Goal: Task Accomplishment & Management: Use online tool/utility

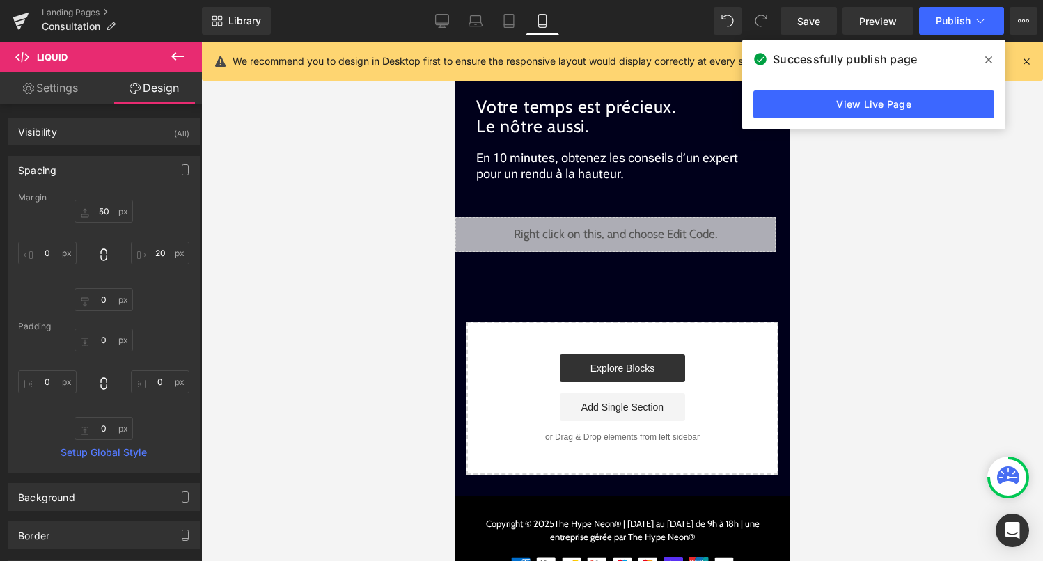
scroll to position [3412, 0]
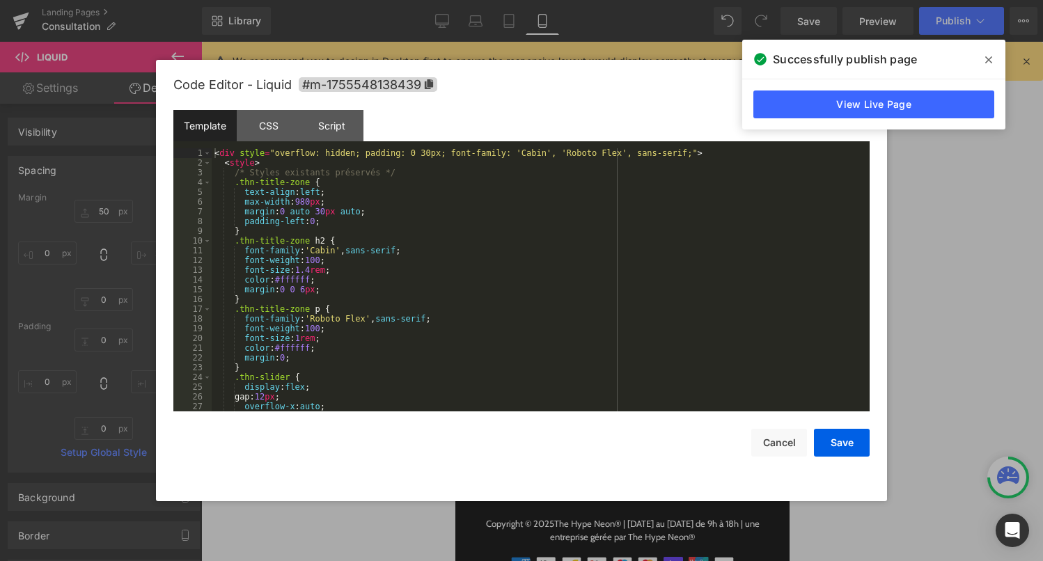
click at [632, 230] on div "Liquid" at bounding box center [615, 234] width 320 height 35
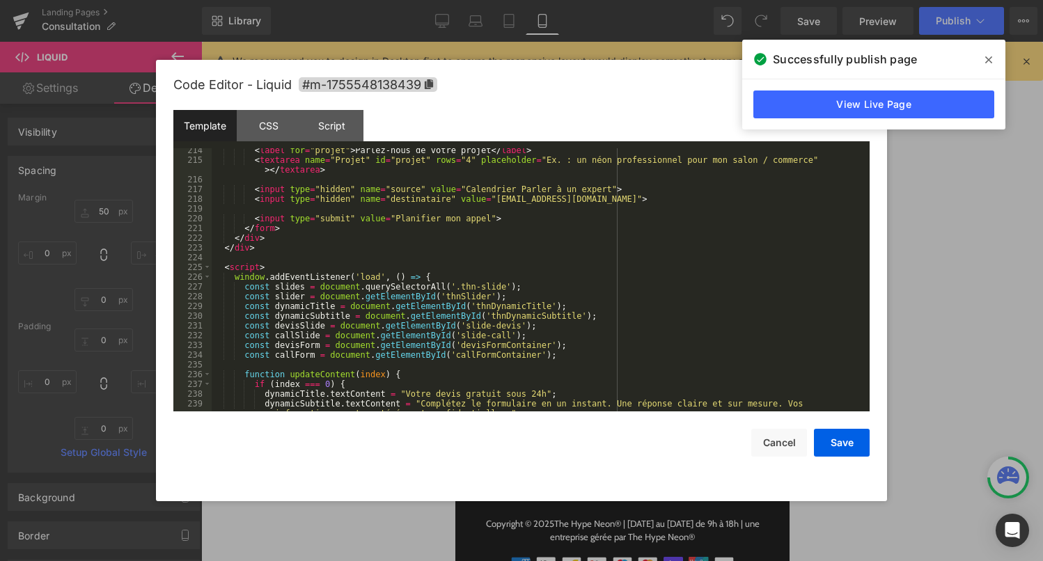
scroll to position [2101, 0]
click at [524, 283] on div "< label for = "projet" > Parlez-nous de votre projet </ label > < textarea name…" at bounding box center [538, 289] width 652 height 292
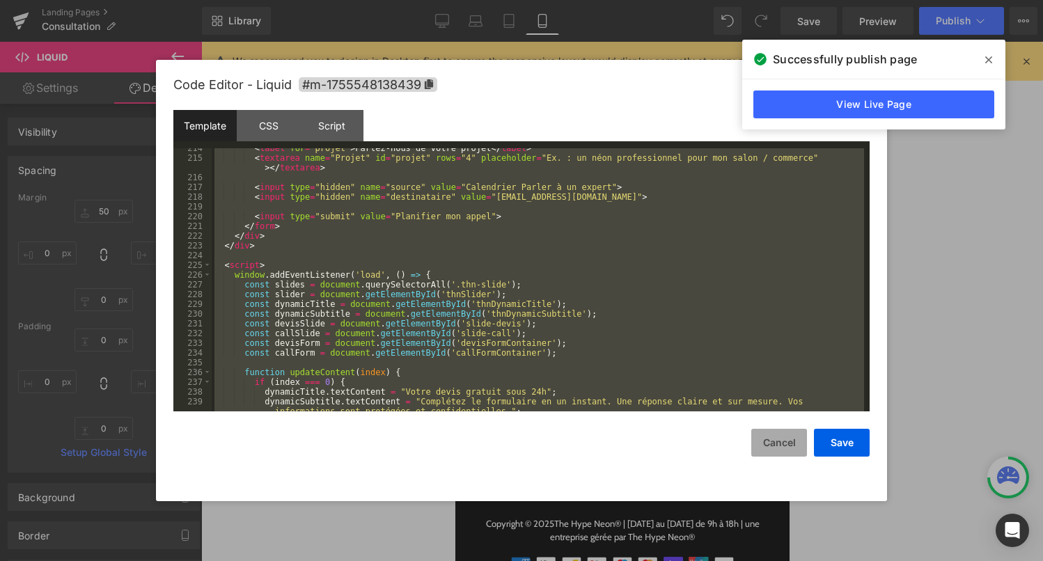
click at [779, 445] on button "Cancel" at bounding box center [779, 443] width 56 height 28
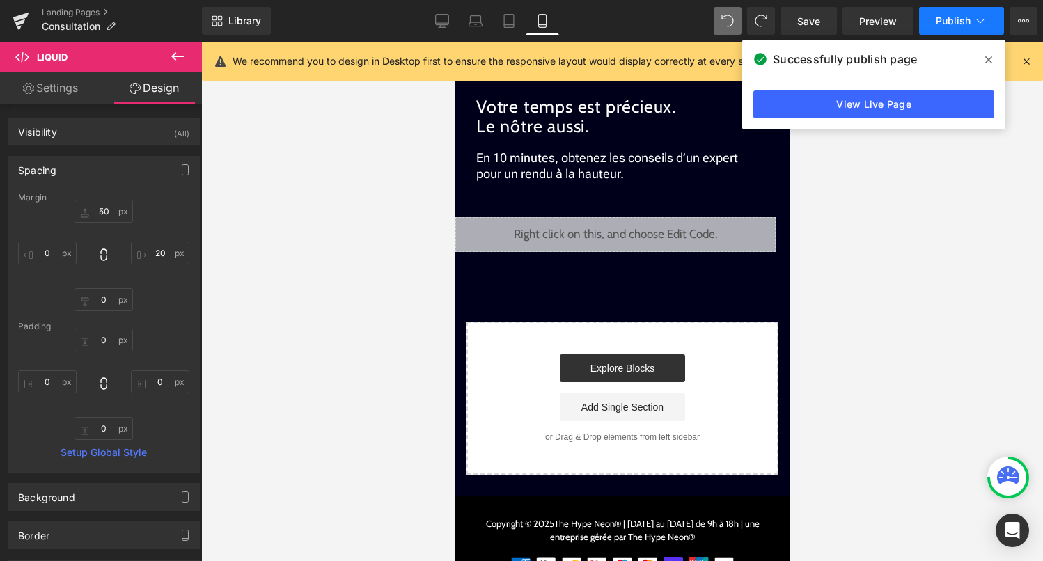
click at [974, 22] on icon at bounding box center [981, 21] width 14 height 14
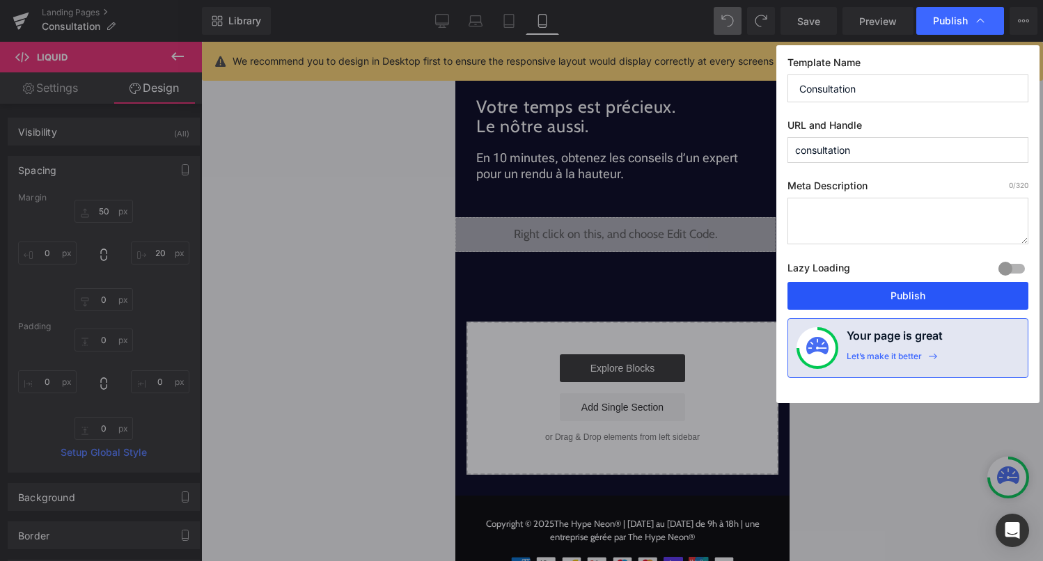
click at [896, 304] on button "Publish" at bounding box center [908, 296] width 241 height 28
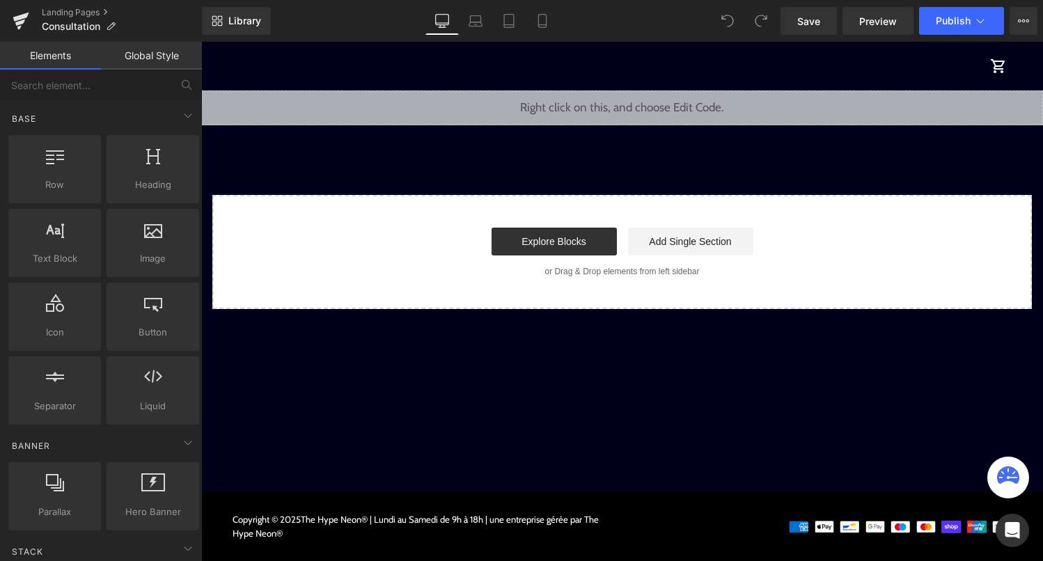
click at [542, 38] on div "Library Desktop Desktop Laptop Tablet Mobile Save Preview Publish Scheduled Vie…" at bounding box center [622, 21] width 841 height 42
click at [545, 18] on icon at bounding box center [542, 21] width 14 height 14
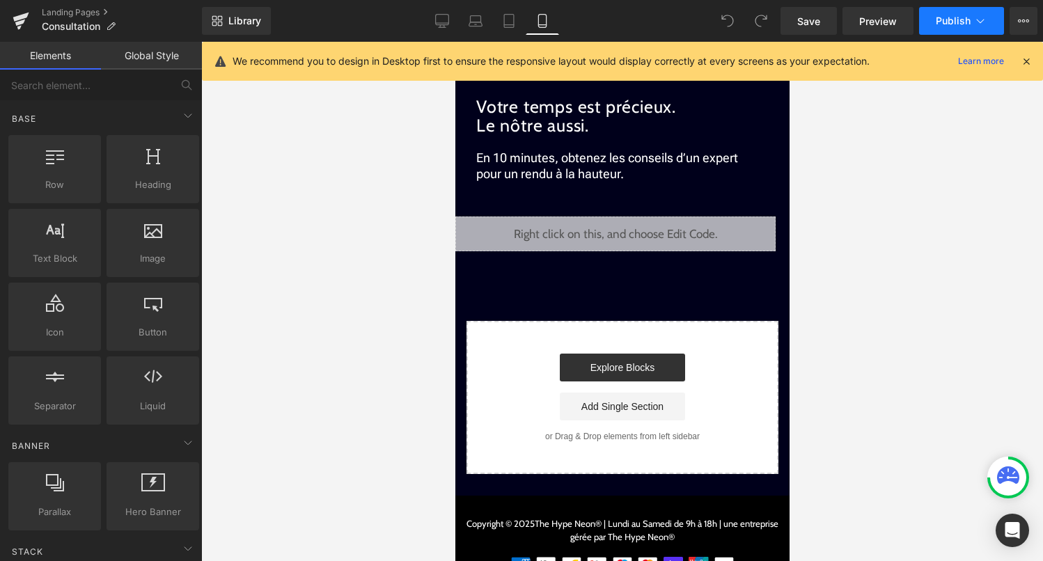
click at [974, 23] on icon at bounding box center [981, 21] width 14 height 14
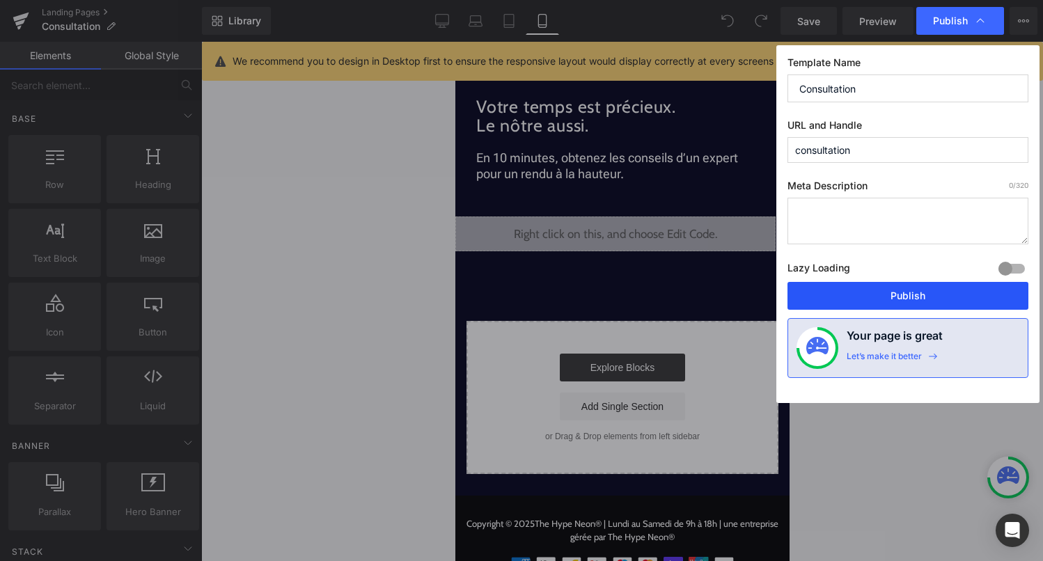
click at [948, 297] on button "Publish" at bounding box center [908, 296] width 241 height 28
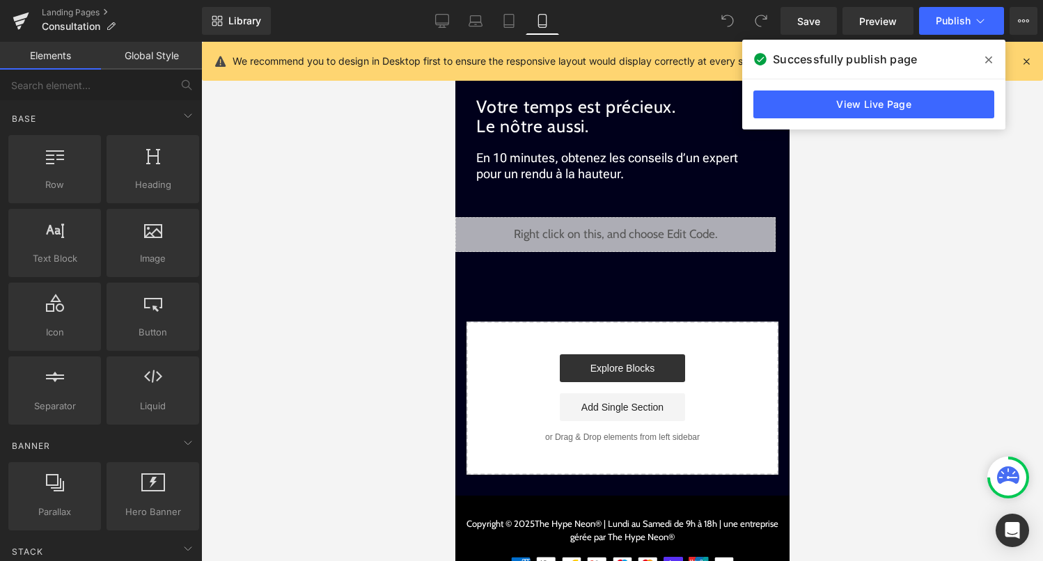
click at [724, 20] on icon at bounding box center [727, 21] width 13 height 13
click at [730, 21] on icon at bounding box center [727, 21] width 13 height 13
click at [767, 33] on span at bounding box center [761, 21] width 28 height 28
click at [980, 56] on span at bounding box center [989, 60] width 22 height 22
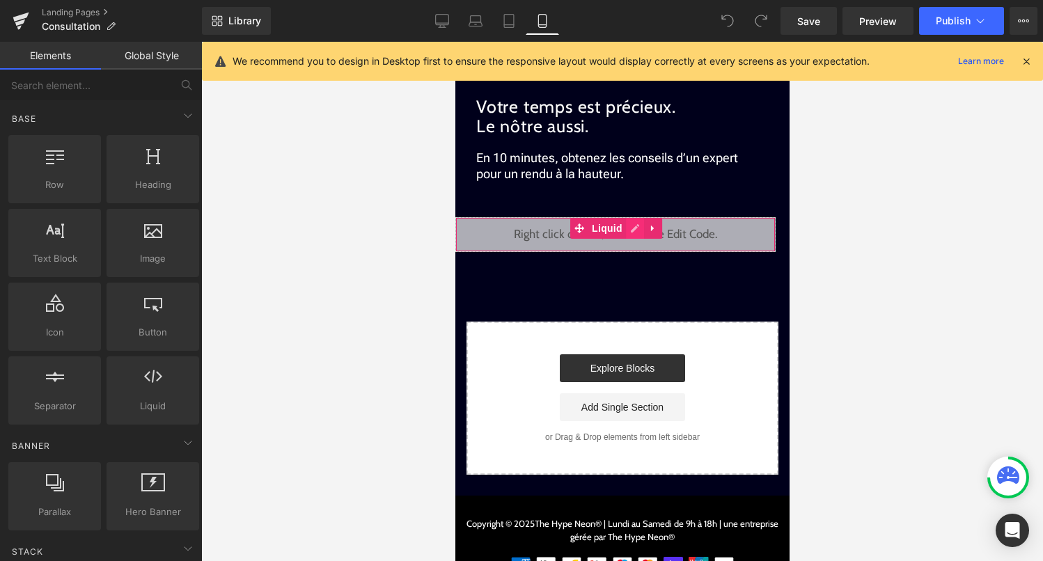
click at [632, 230] on div "Liquid" at bounding box center [615, 234] width 320 height 35
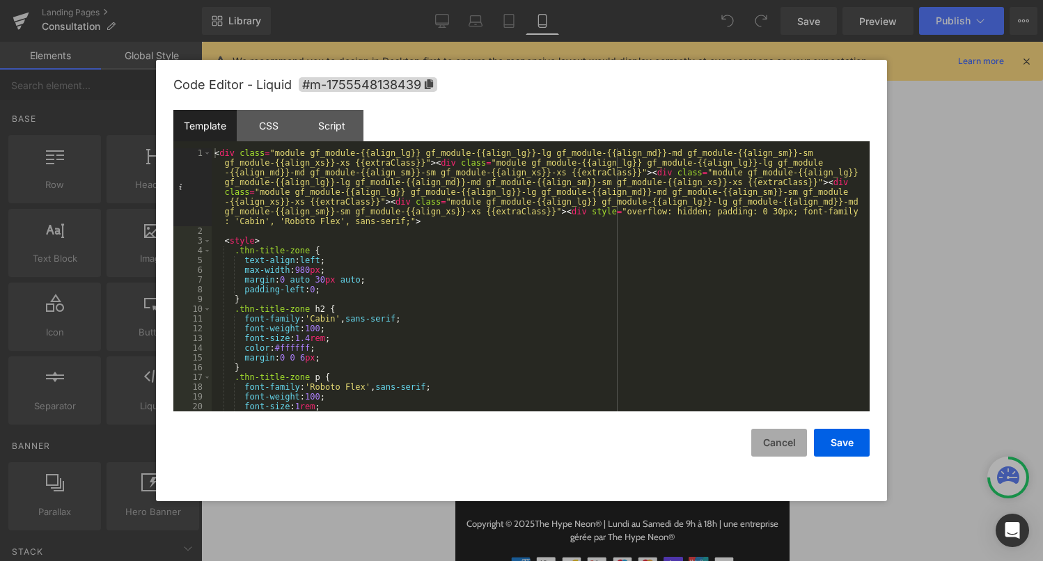
click at [783, 444] on button "Cancel" at bounding box center [779, 443] width 56 height 28
click at [631, 230] on div "Liquid" at bounding box center [615, 234] width 320 height 35
click at [629, 247] on div "< div class = "module gf_module-{{align_lg}} gf_module-{{align_lg}}-lg gf_modul…" at bounding box center [538, 323] width 652 height 351
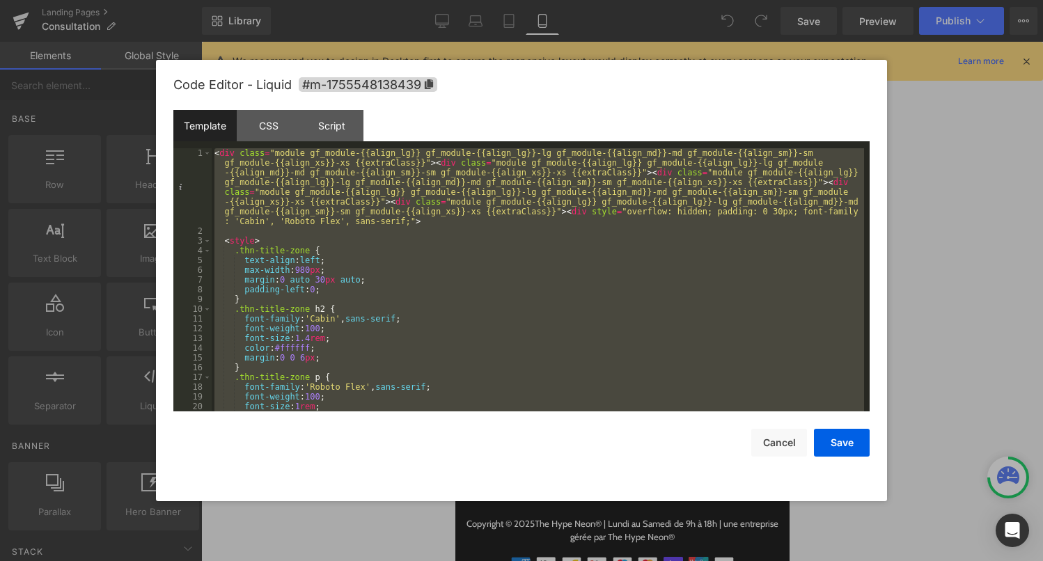
scroll to position [4368, 0]
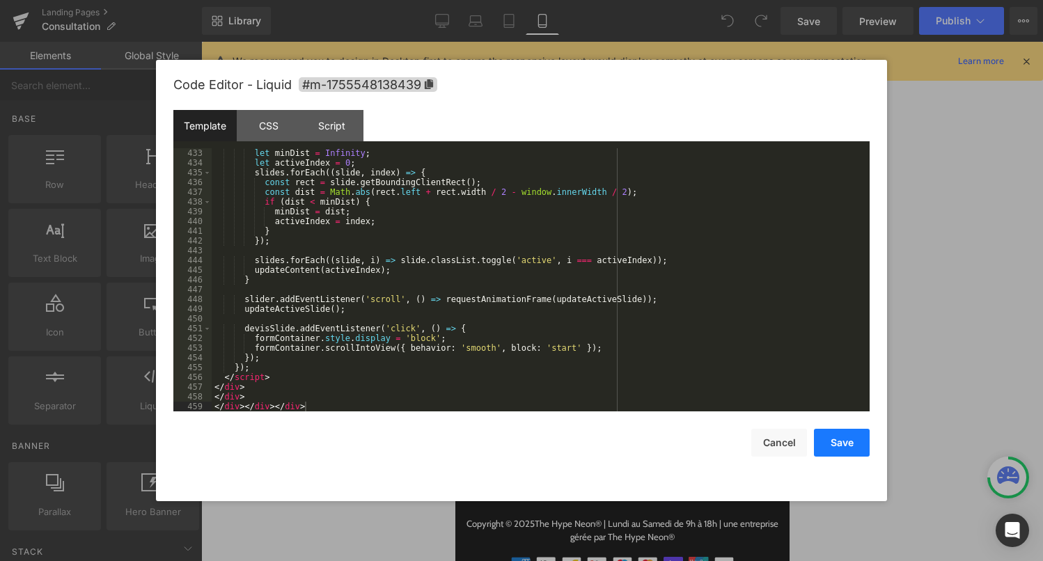
click at [840, 441] on button "Save" at bounding box center [842, 443] width 56 height 28
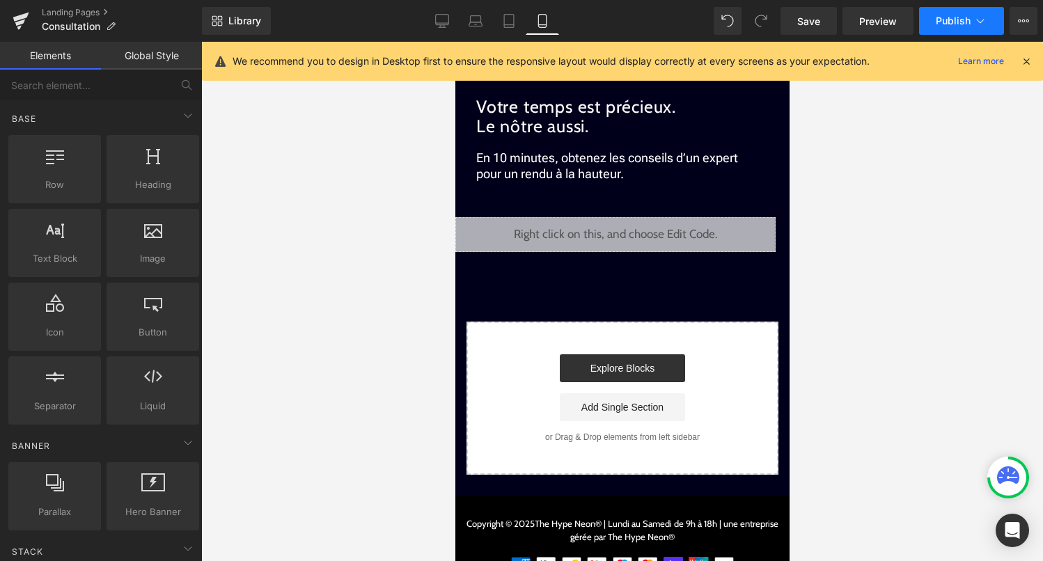
click at [956, 22] on span "Publish" at bounding box center [953, 20] width 35 height 11
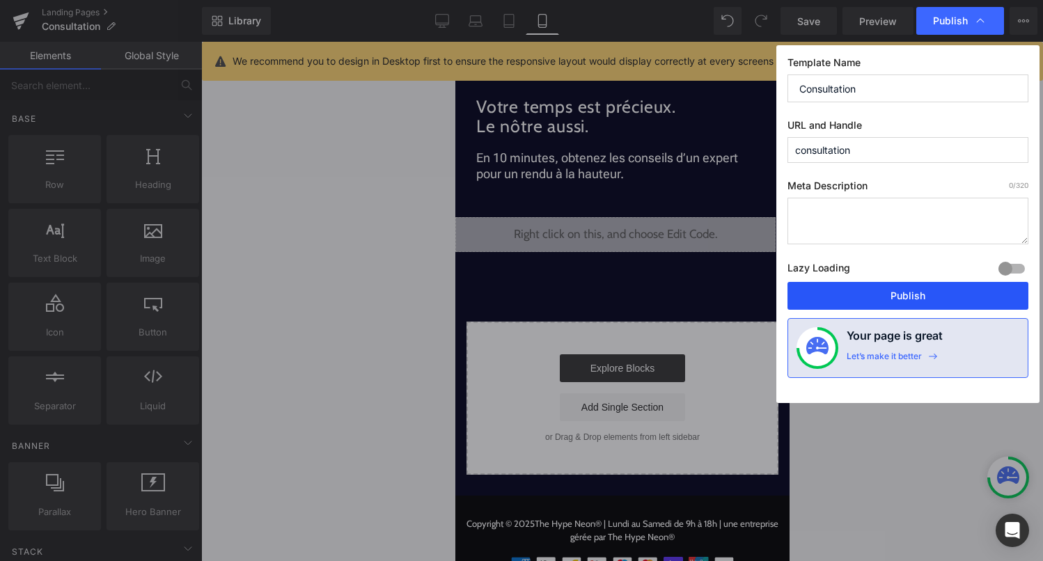
click at [913, 296] on button "Publish" at bounding box center [908, 296] width 241 height 28
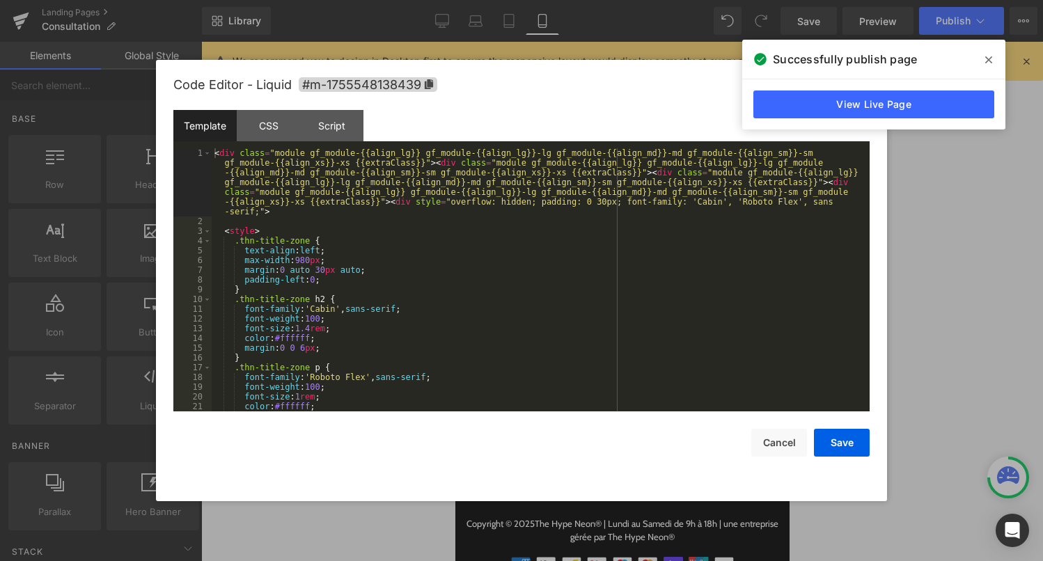
click at [634, 232] on div "Liquid" at bounding box center [615, 234] width 320 height 35
click at [515, 308] on div "< div class = "module gf_module-{{align_lg}} gf_module-{{align_lg}}-lg gf_modul…" at bounding box center [538, 318] width 652 height 341
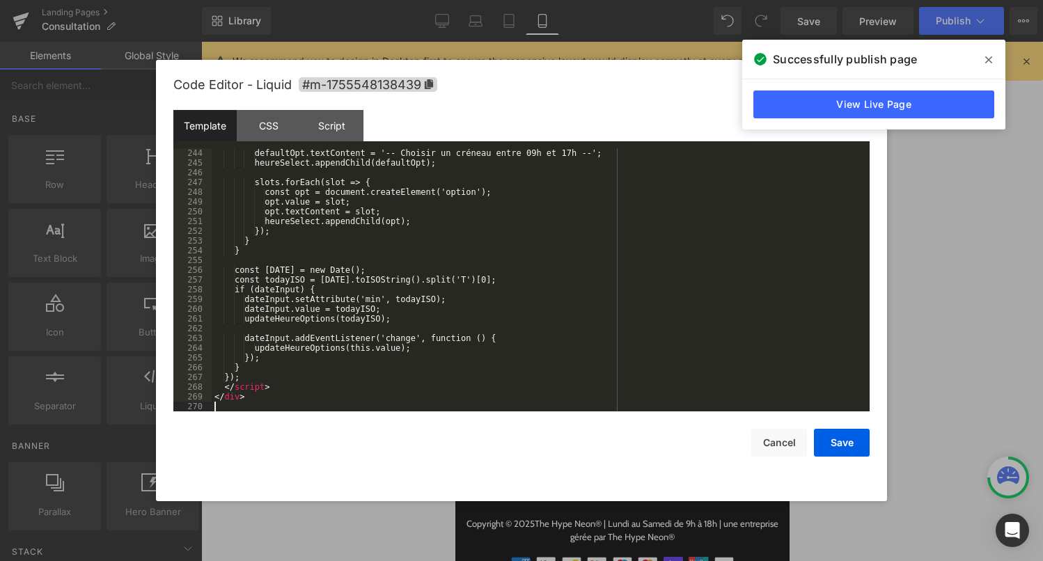
scroll to position [2379, 0]
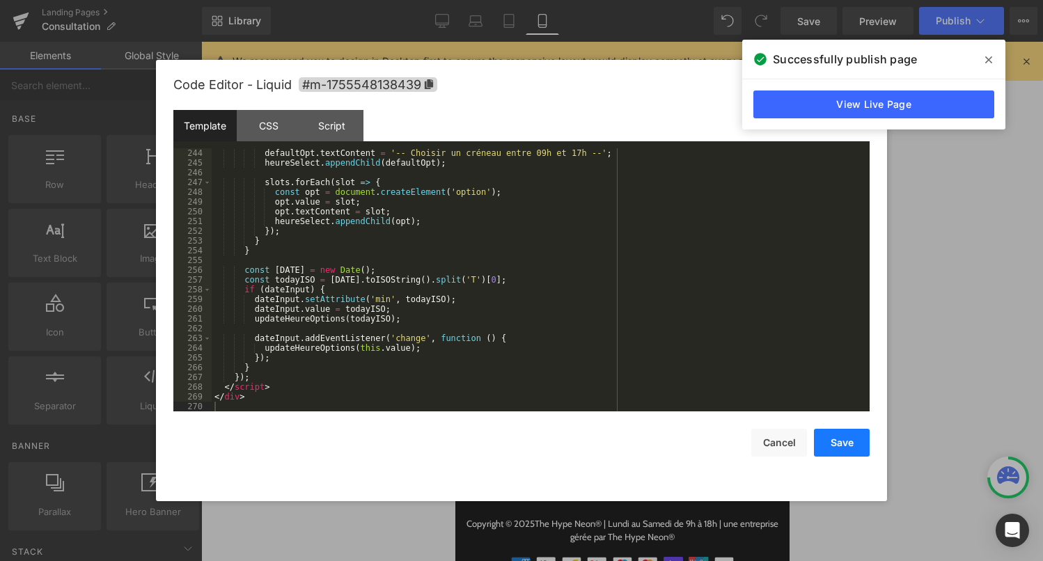
click at [843, 437] on button "Save" at bounding box center [842, 443] width 56 height 28
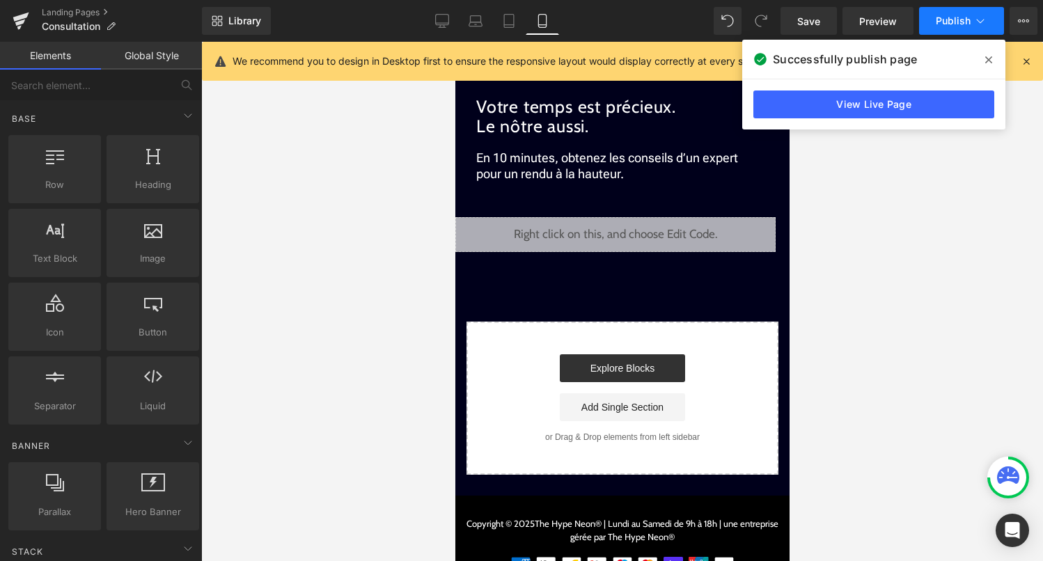
click at [968, 19] on span "Publish" at bounding box center [953, 20] width 35 height 11
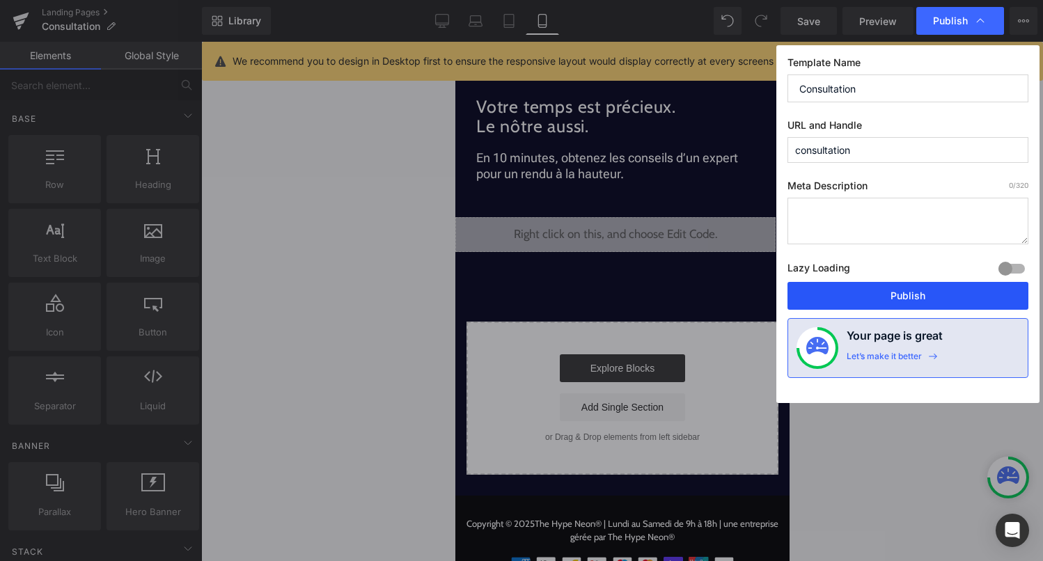
click at [989, 290] on button "Publish" at bounding box center [908, 296] width 241 height 28
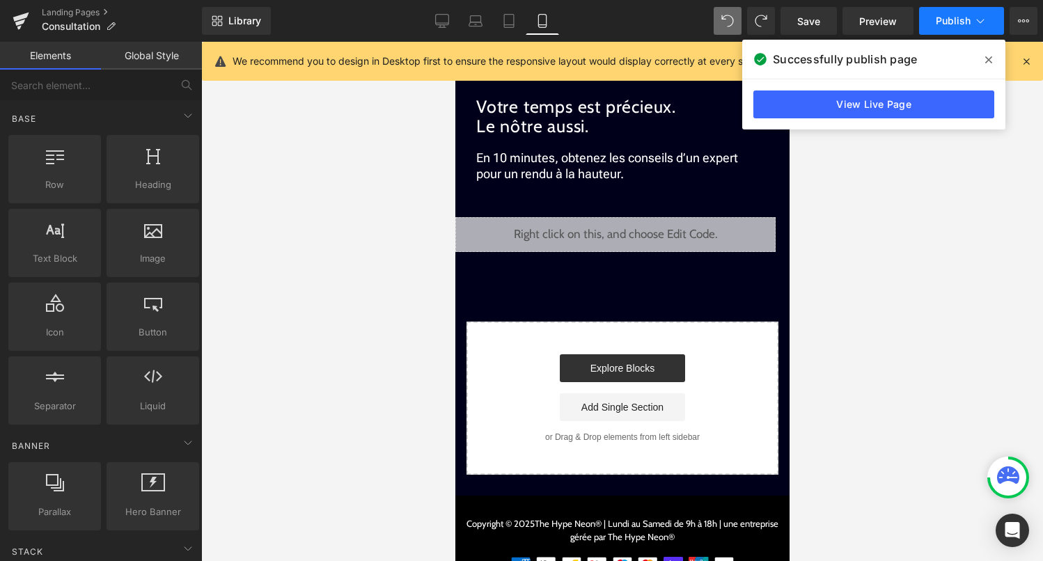
click at [968, 32] on button "Publish" at bounding box center [961, 21] width 85 height 28
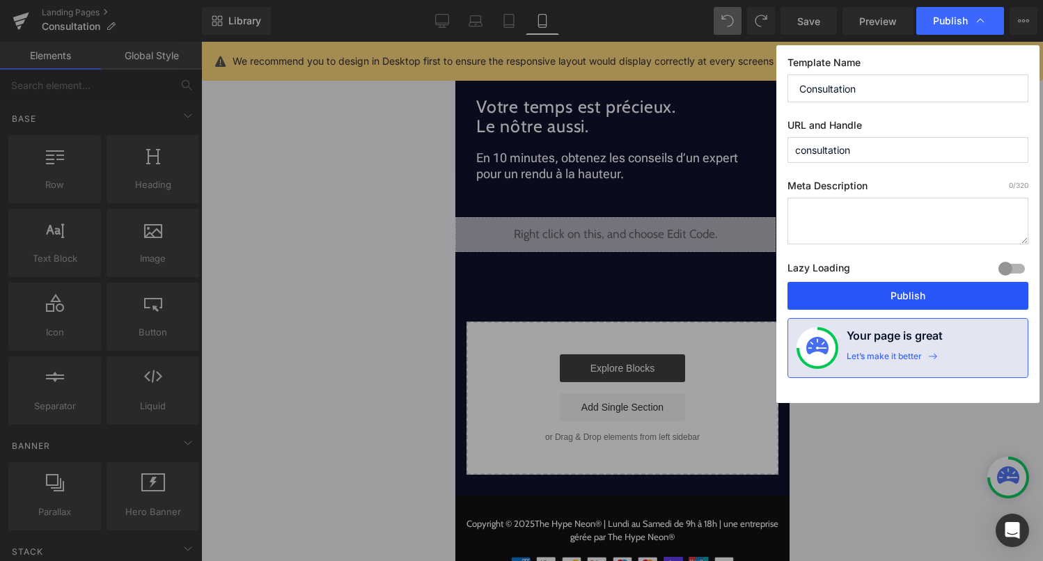
click at [915, 298] on button "Publish" at bounding box center [908, 296] width 241 height 28
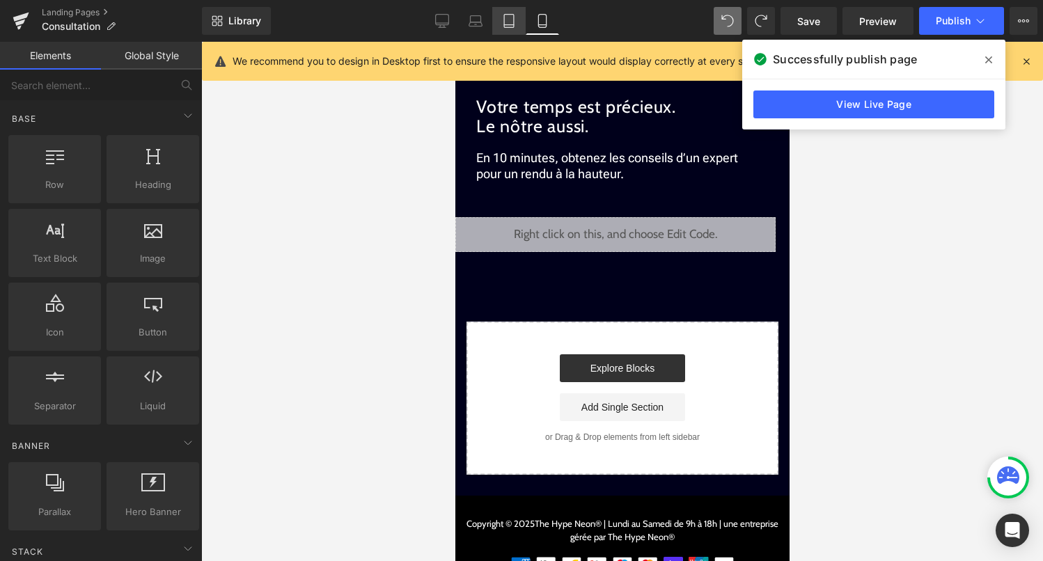
click at [508, 24] on icon at bounding box center [509, 21] width 14 height 14
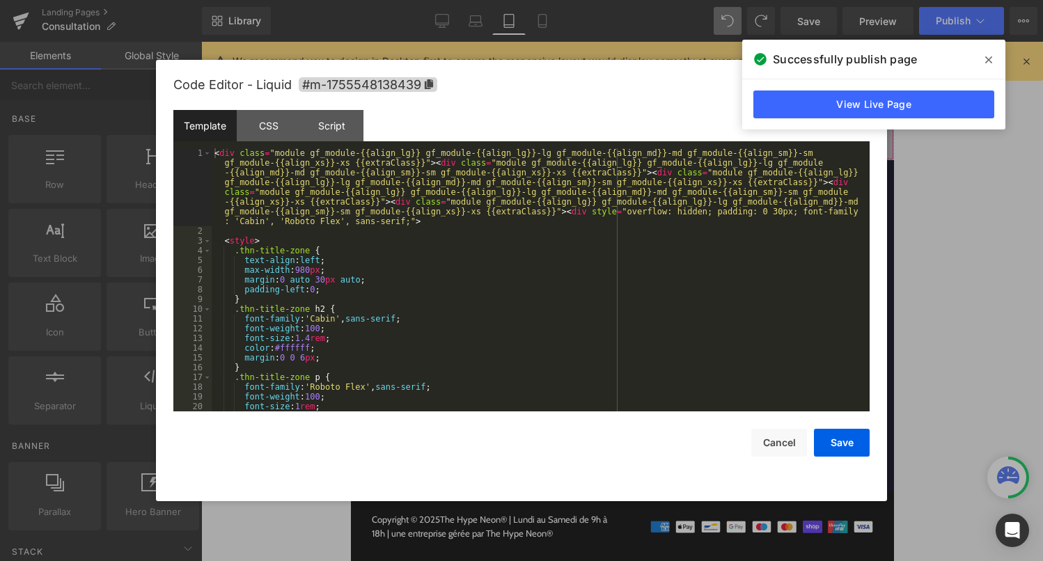
click at [643, 140] on div "Liquid" at bounding box center [621, 142] width 543 height 35
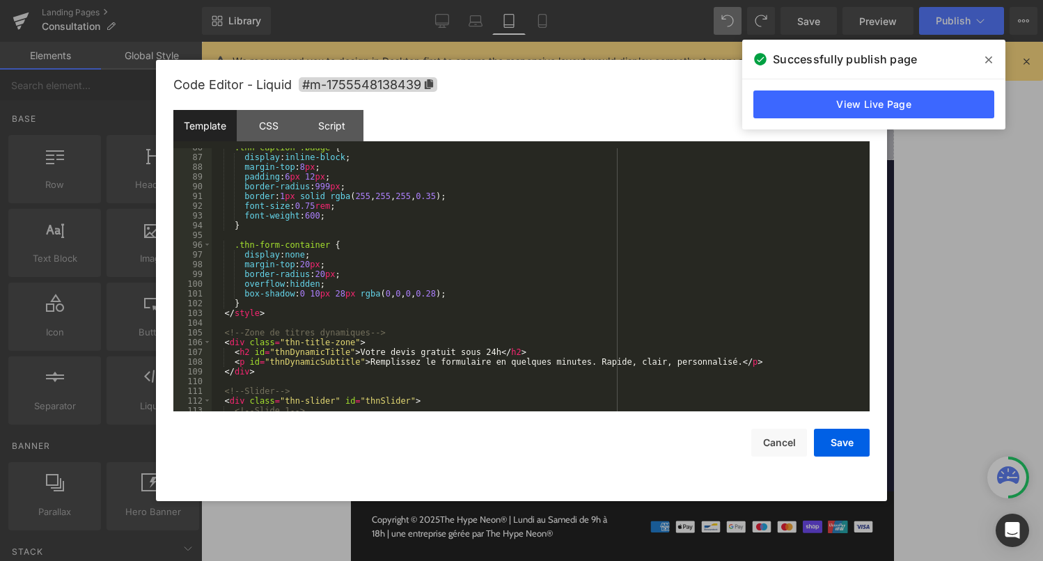
scroll to position [96, 0]
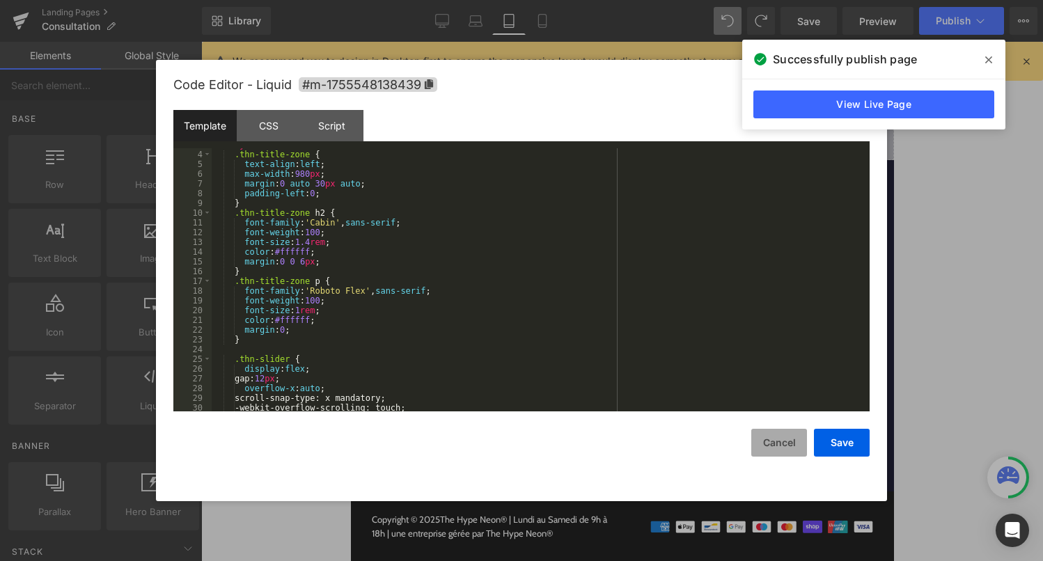
click at [767, 445] on button "Cancel" at bounding box center [779, 443] width 56 height 28
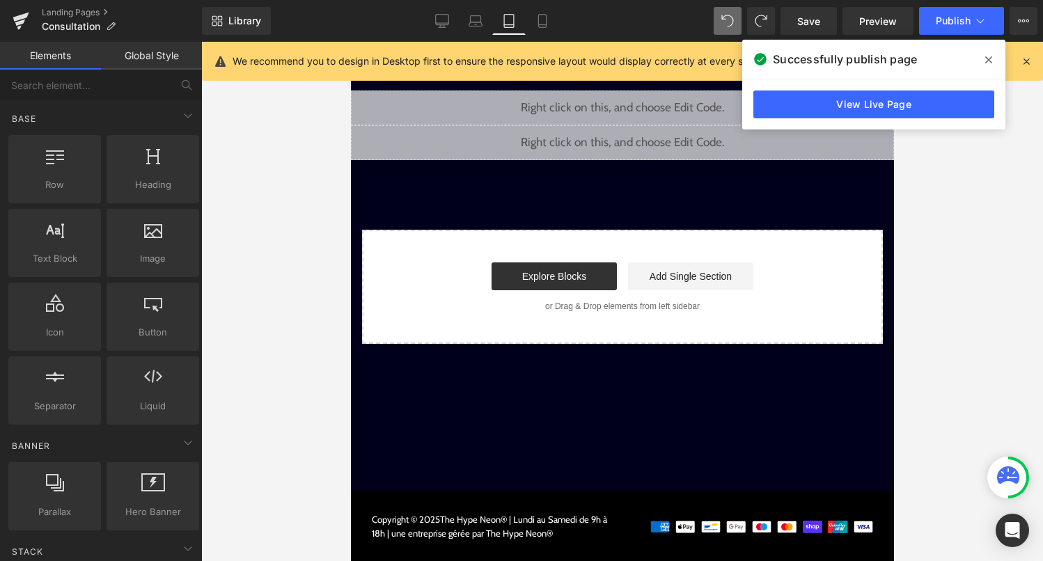
click at [641, 102] on div "Liquid" at bounding box center [621, 108] width 543 height 35
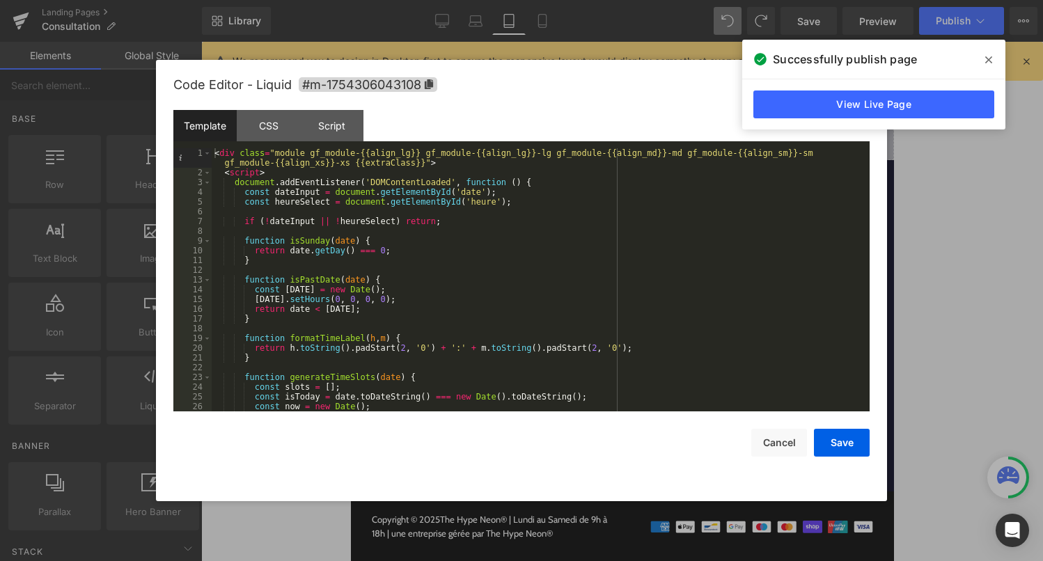
scroll to position [0, 0]
click at [508, 302] on div "< div class = "module gf_module-{{align_lg}} gf_module-{{align_lg}}-lg gf_modul…" at bounding box center [538, 294] width 652 height 292
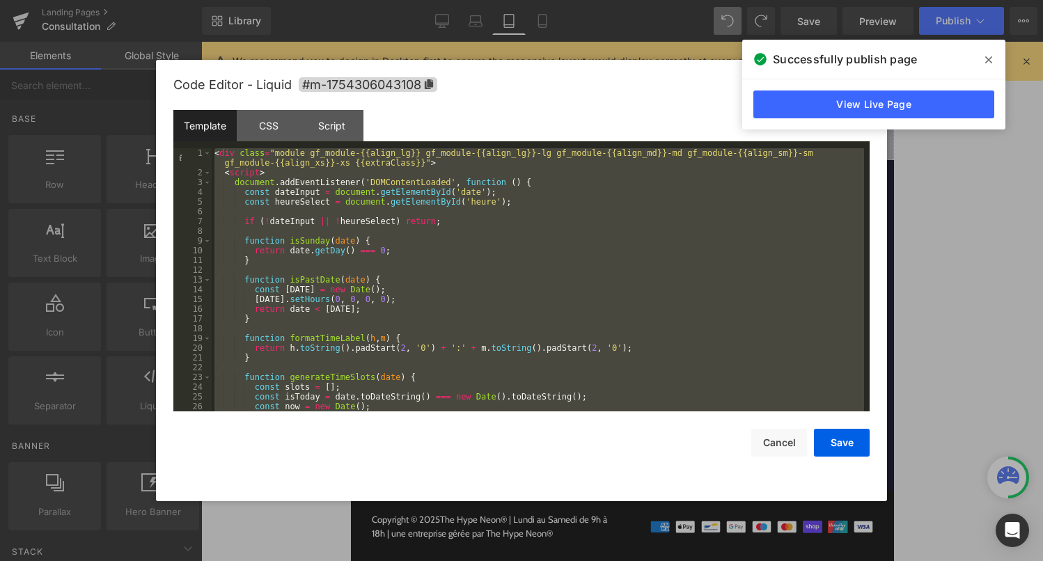
click at [982, 339] on div at bounding box center [521, 280] width 1043 height 561
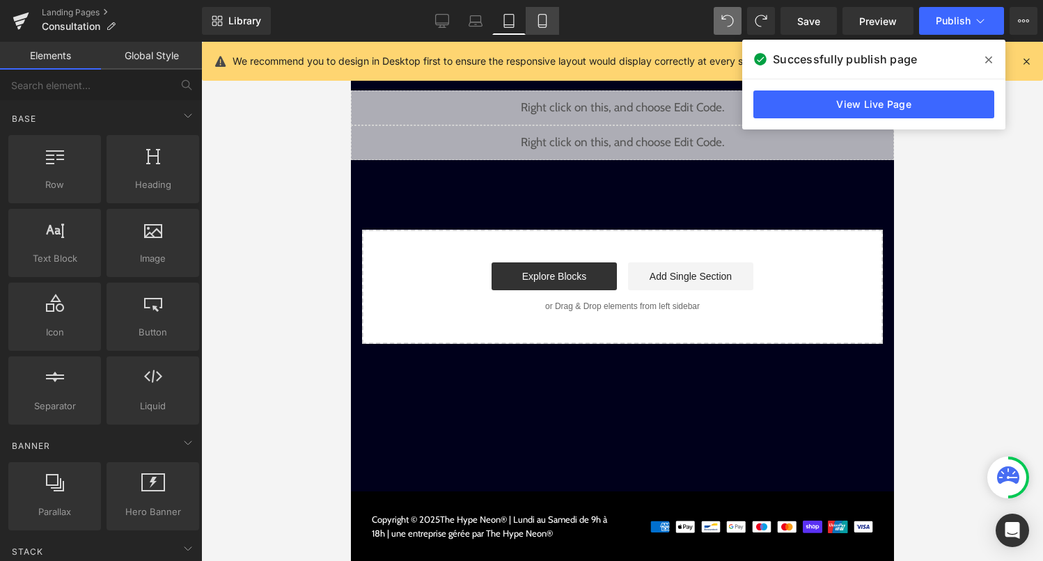
click at [545, 22] on icon at bounding box center [542, 21] width 14 height 14
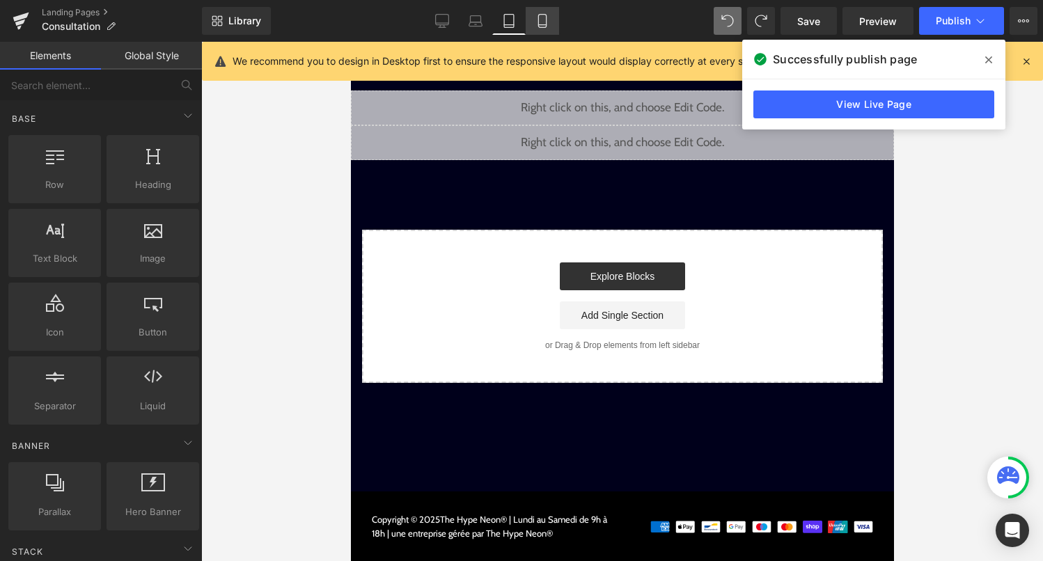
scroll to position [25, 0]
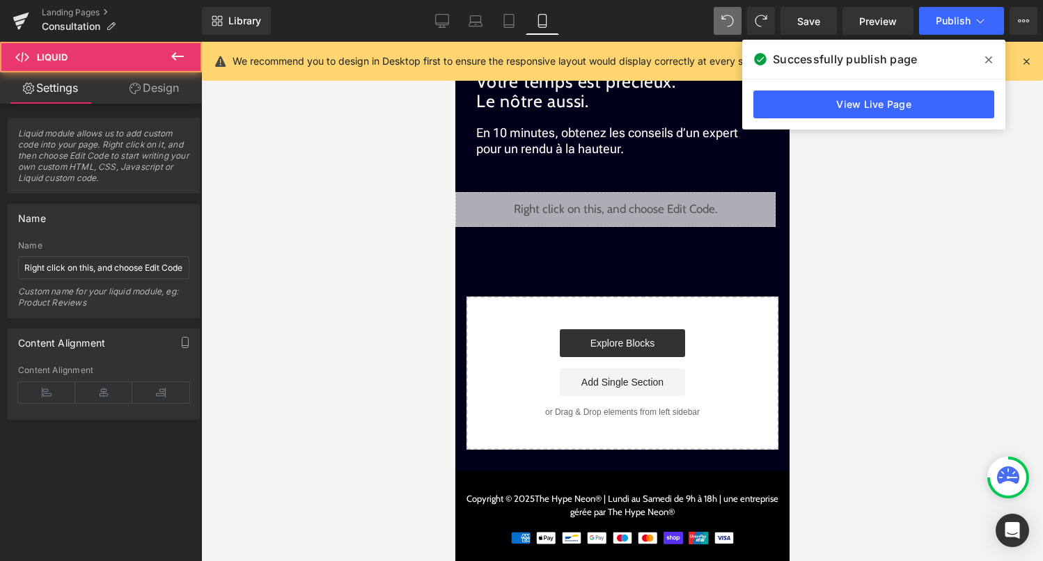
click at [629, 207] on div "Liquid" at bounding box center [615, 209] width 320 height 35
click at [632, 207] on div "Liquid" at bounding box center [615, 209] width 320 height 35
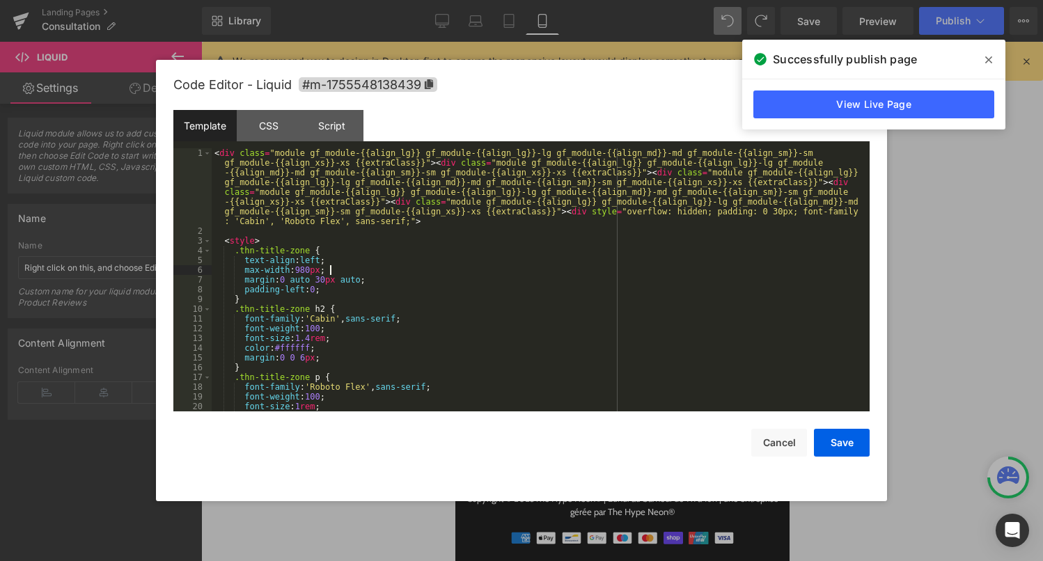
click at [567, 275] on div "< div class = "module gf_module-{{align_lg}} gf_module-{{align_lg}}-lg gf_modul…" at bounding box center [538, 323] width 652 height 351
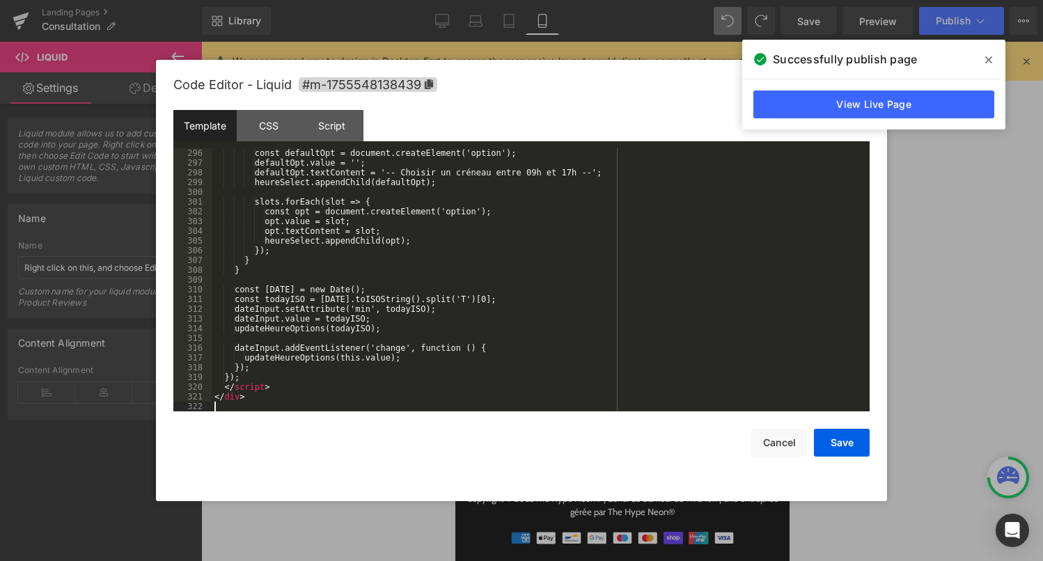
scroll to position [2905, 0]
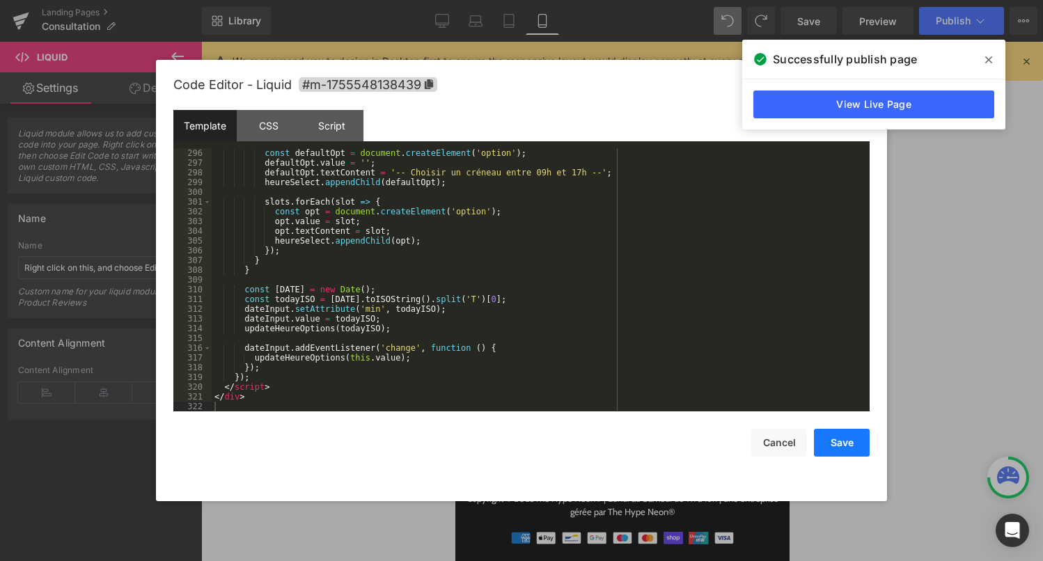
click at [850, 442] on button "Save" at bounding box center [842, 443] width 56 height 28
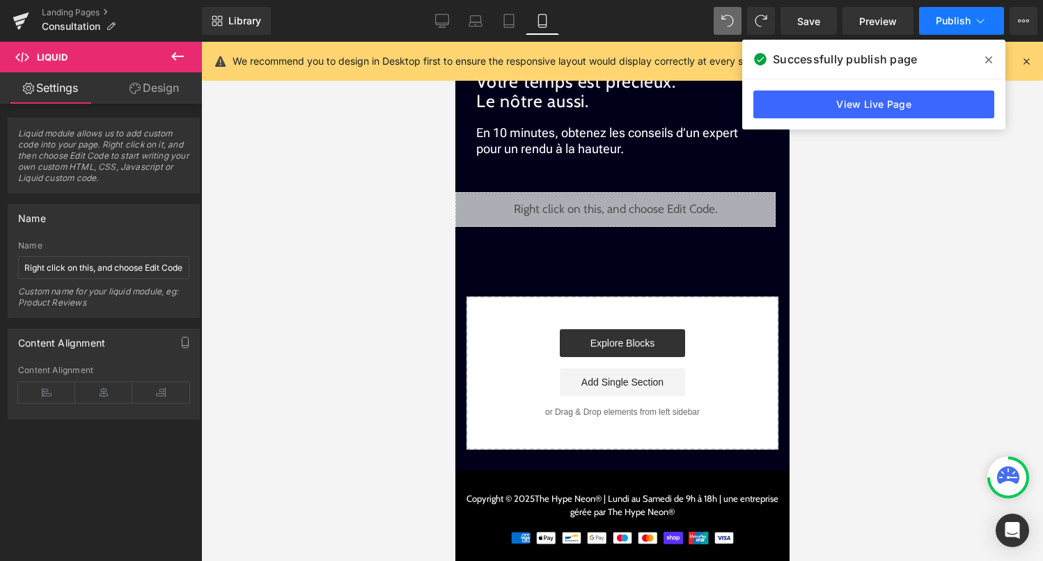
click at [971, 29] on button "Publish" at bounding box center [961, 21] width 85 height 28
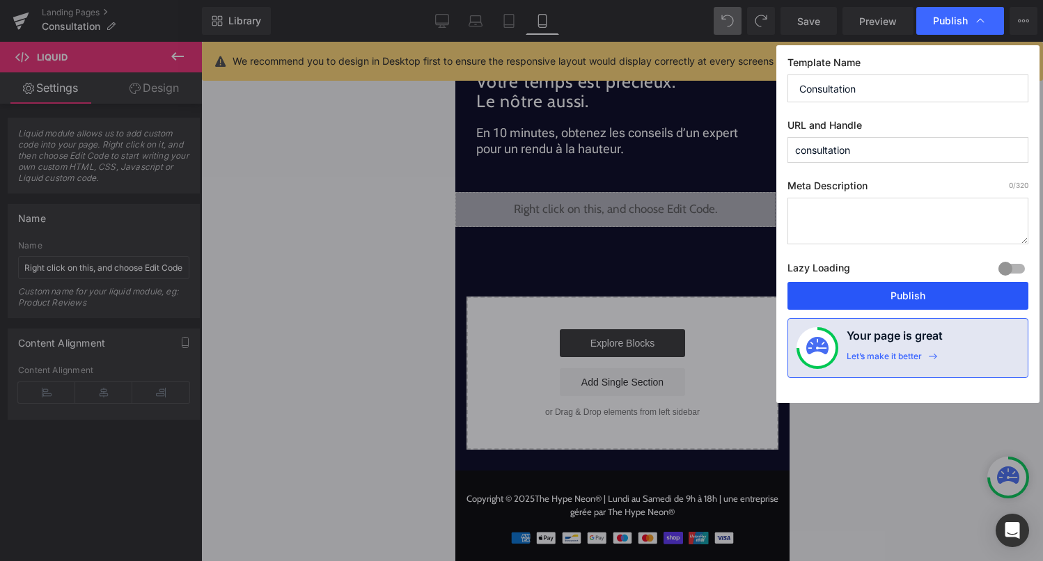
click at [890, 289] on button "Publish" at bounding box center [908, 296] width 241 height 28
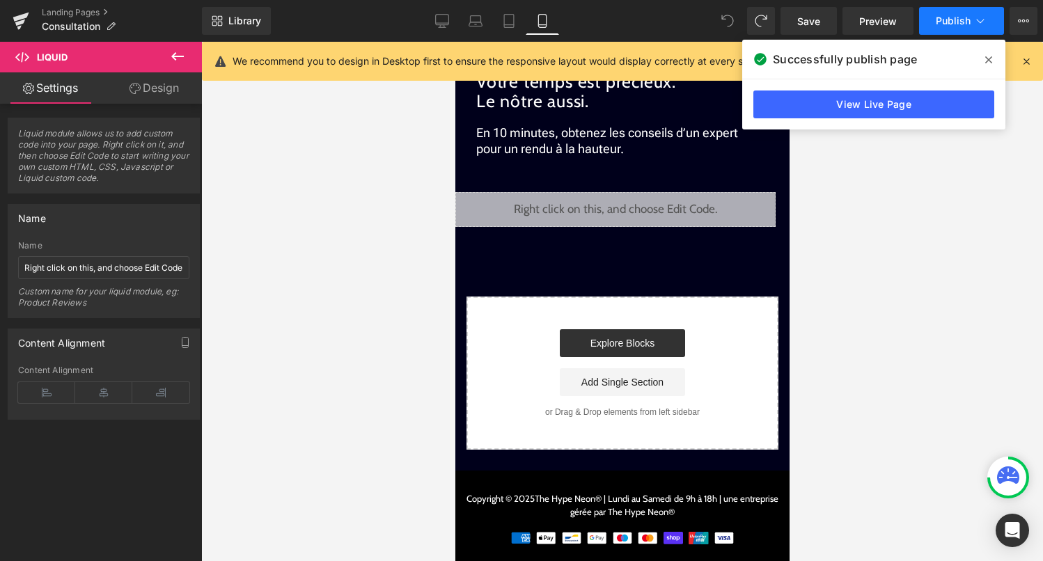
click at [955, 17] on span "Publish" at bounding box center [953, 20] width 35 height 11
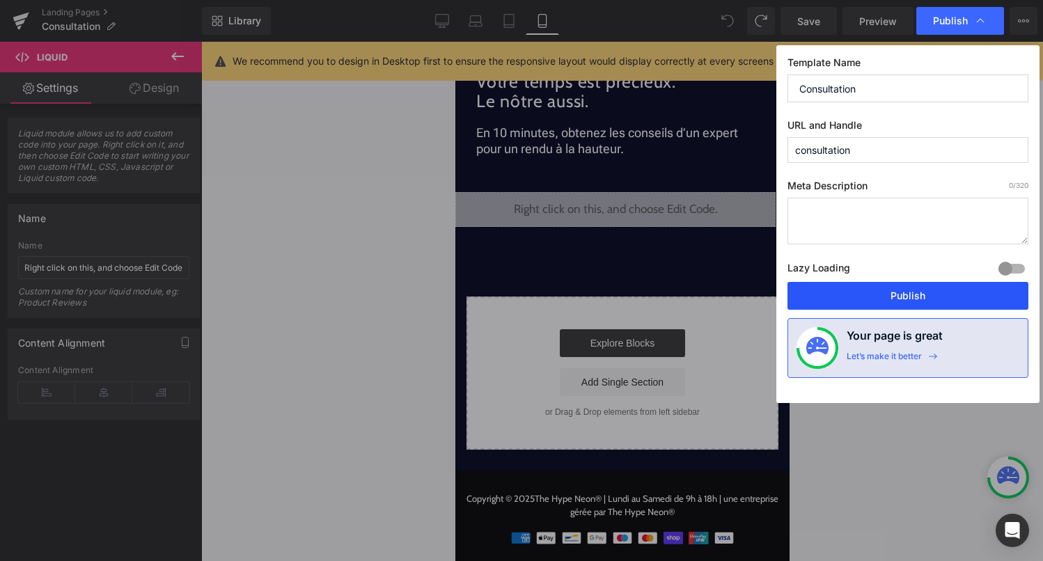
click at [988, 298] on button "Publish" at bounding box center [908, 296] width 241 height 28
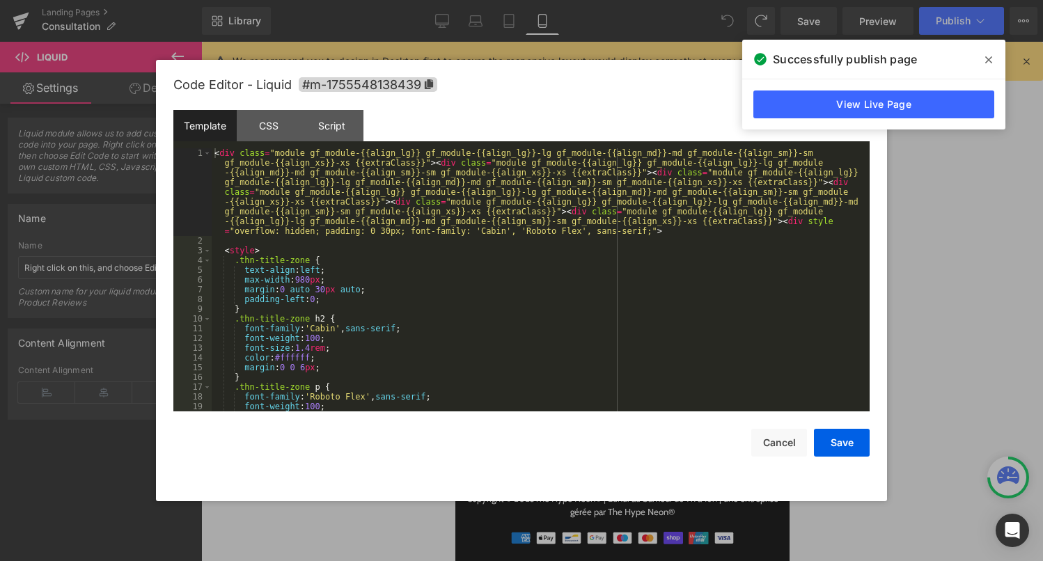
click at [634, 201] on div "Liquid" at bounding box center [615, 209] width 320 height 35
click at [597, 288] on div "< div class = "module gf_module-{{align_lg}} gf_module-{{align_lg}}-lg gf_modul…" at bounding box center [538, 328] width 652 height 361
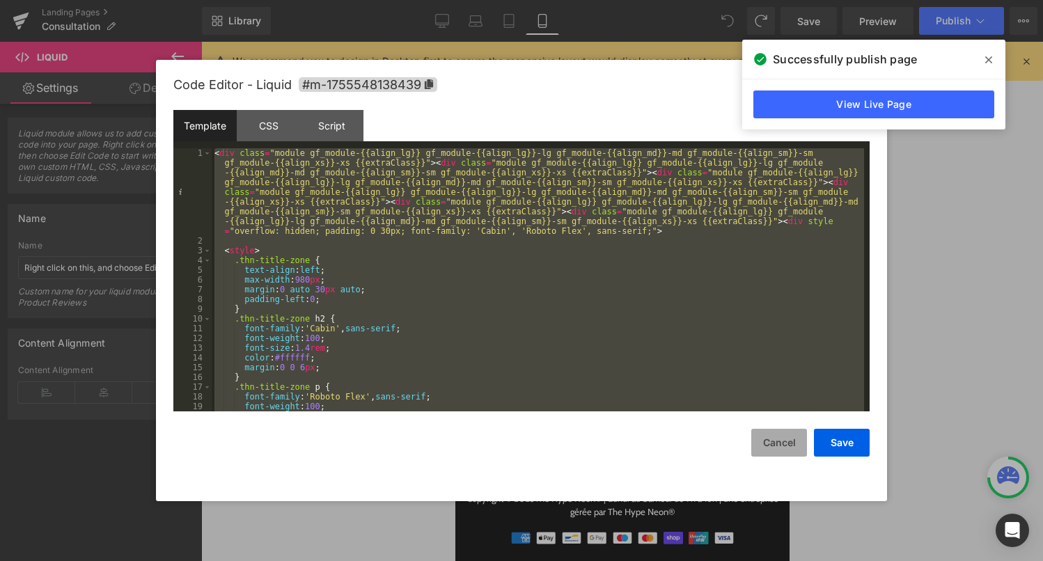
click at [783, 445] on button "Cancel" at bounding box center [779, 443] width 56 height 28
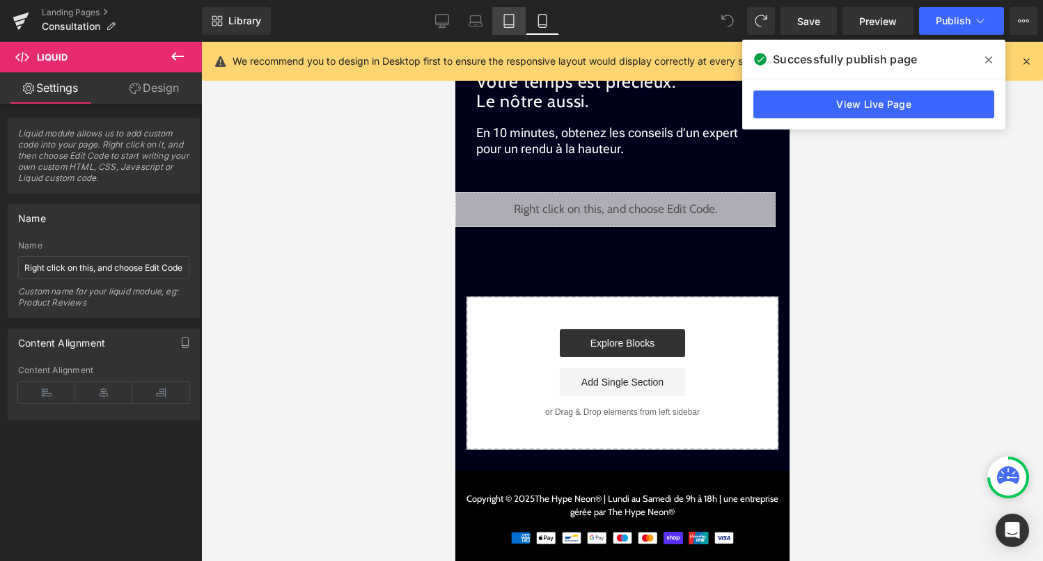
click at [506, 31] on link "Tablet" at bounding box center [508, 21] width 33 height 28
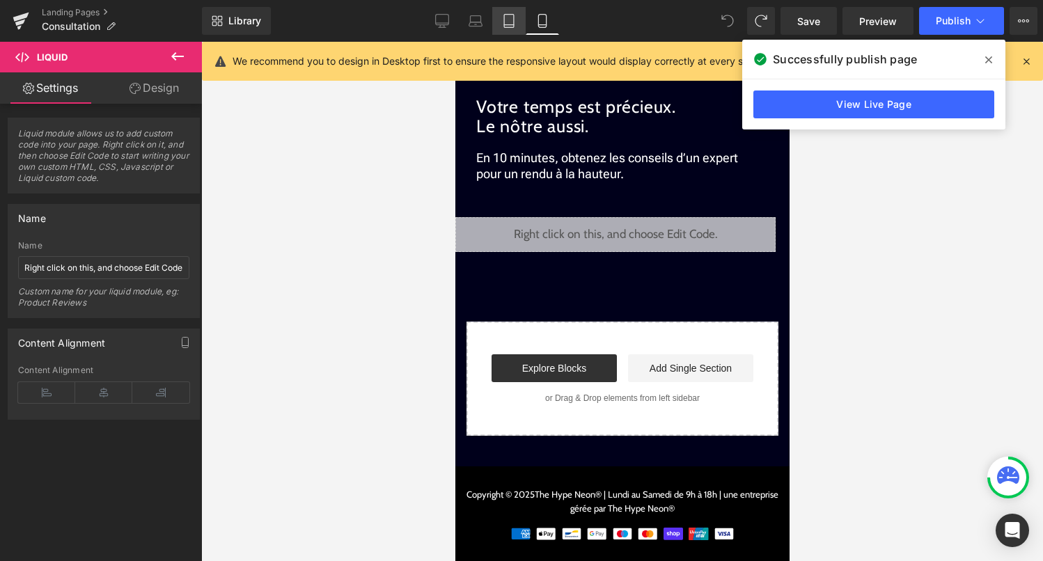
scroll to position [0, 0]
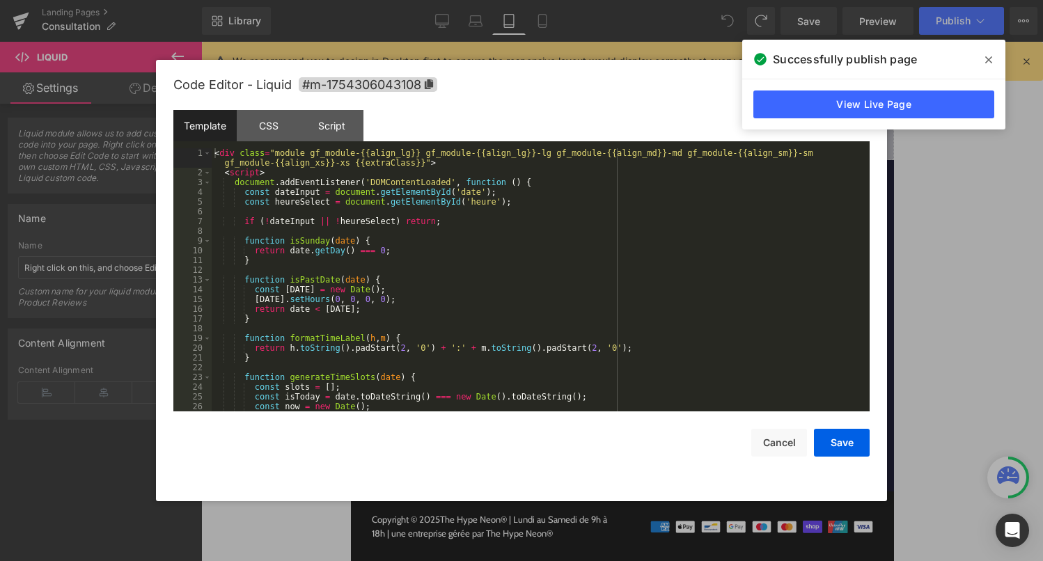
click at [648, 102] on link at bounding box center [641, 101] width 18 height 21
click at [490, 290] on div "< div class = "module gf_module-{{align_lg}} gf_module-{{align_lg}}-lg gf_modul…" at bounding box center [538, 294] width 652 height 292
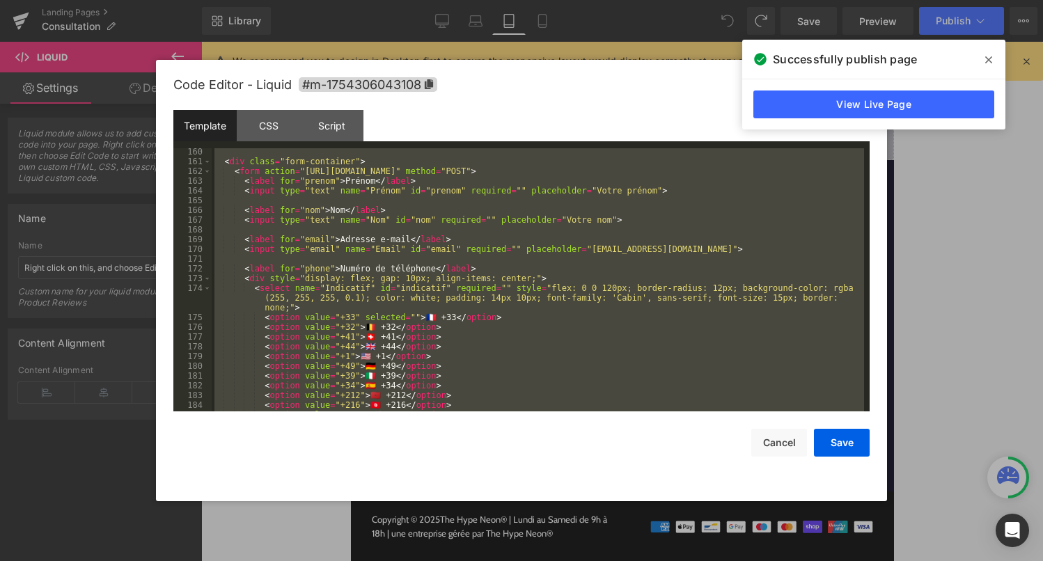
scroll to position [1565, 0]
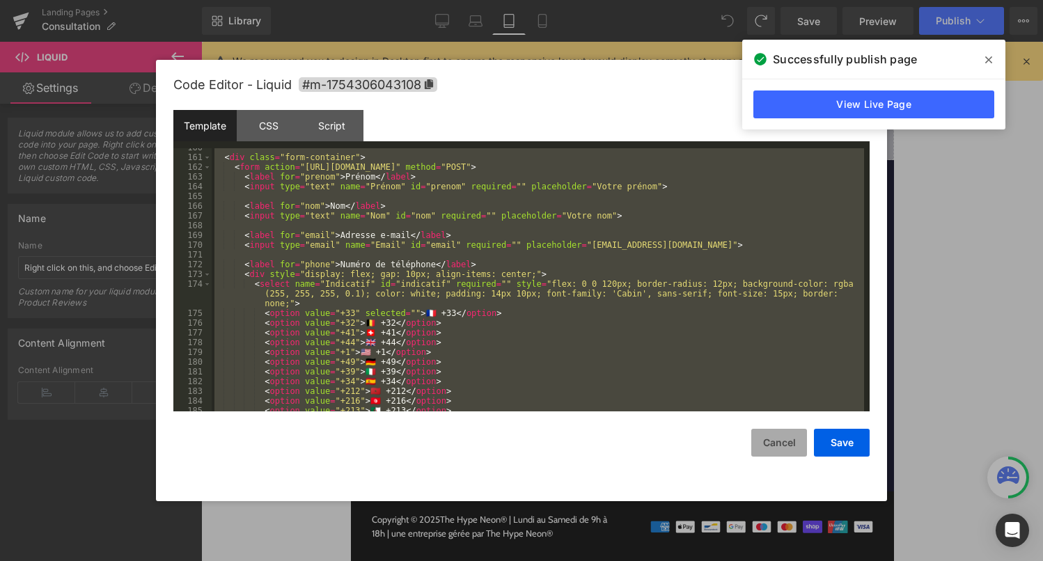
click at [770, 452] on button "Cancel" at bounding box center [779, 443] width 56 height 28
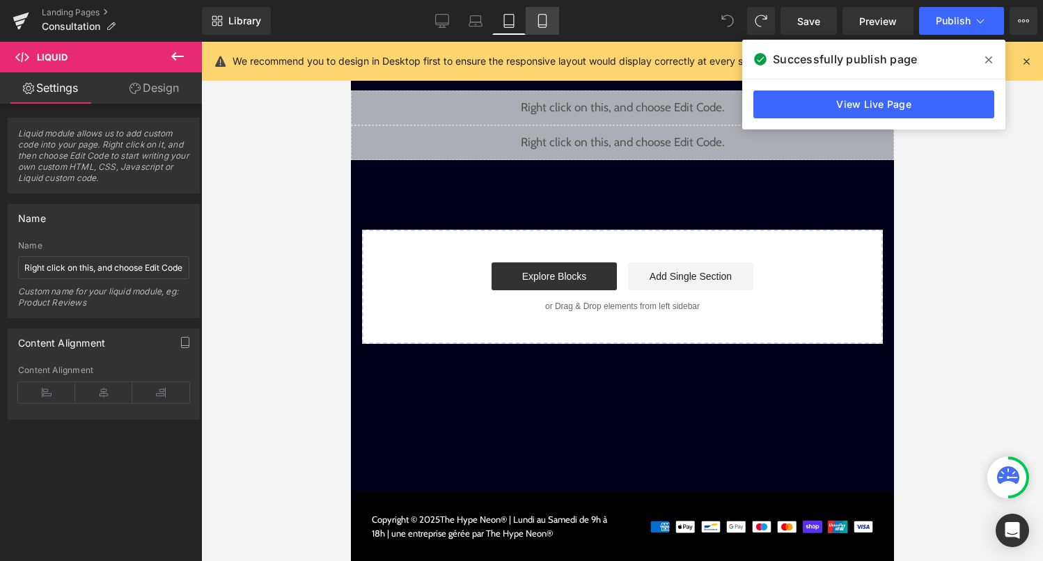
click at [542, 16] on icon at bounding box center [542, 21] width 14 height 14
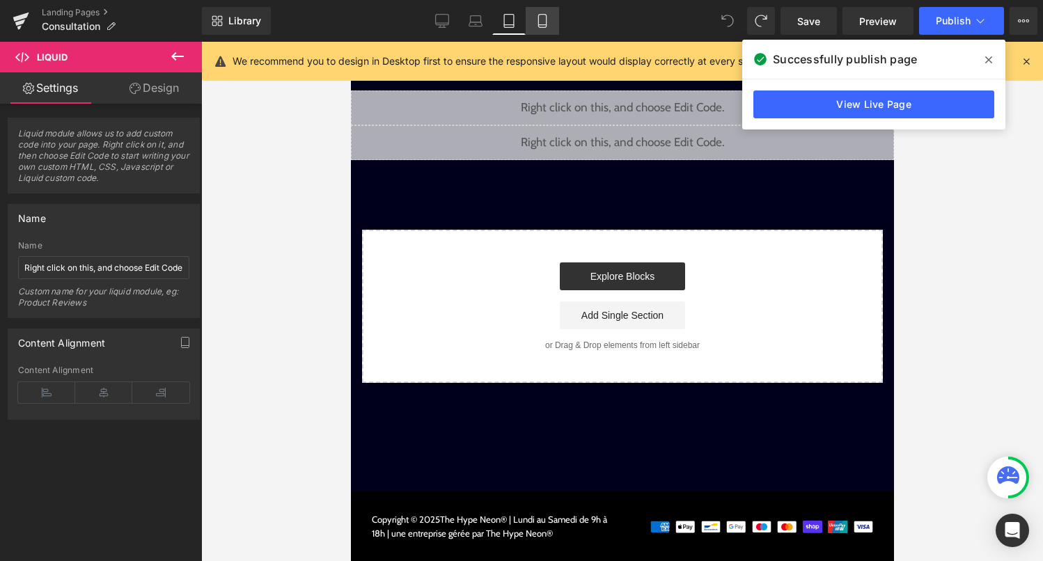
scroll to position [25, 0]
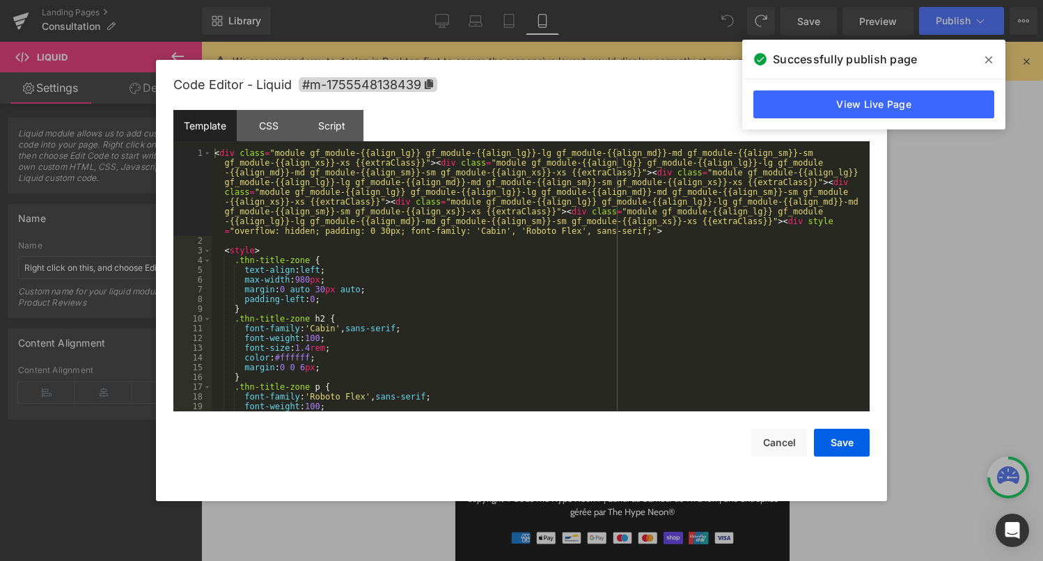
click at [636, 208] on div "Liquid" at bounding box center [615, 209] width 320 height 35
click at [581, 281] on div "< div class = "module gf_module-{{align_lg}} gf_module-{{align_lg}}-lg gf_modul…" at bounding box center [538, 328] width 652 height 361
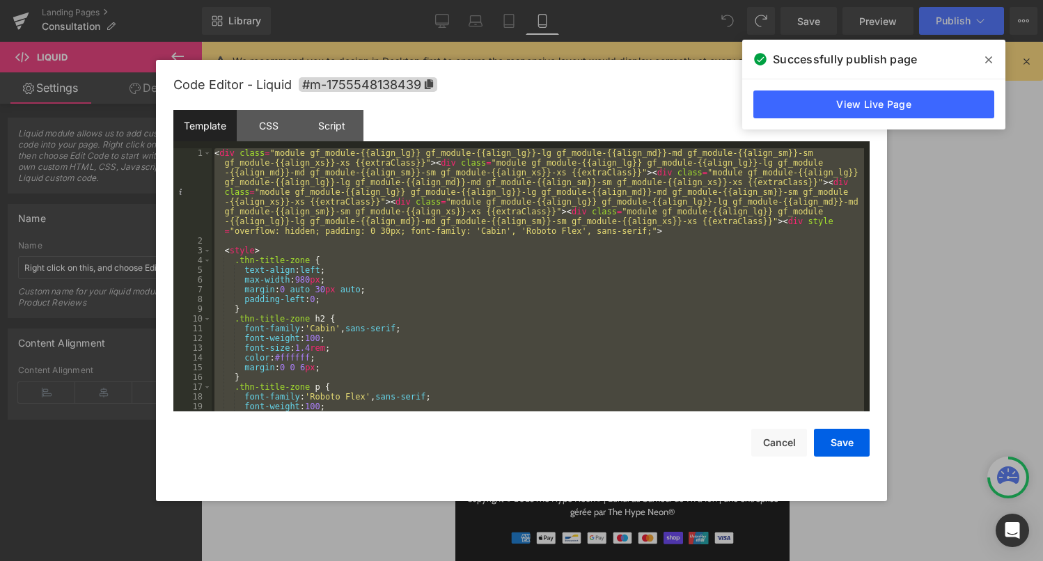
scroll to position [6327, 0]
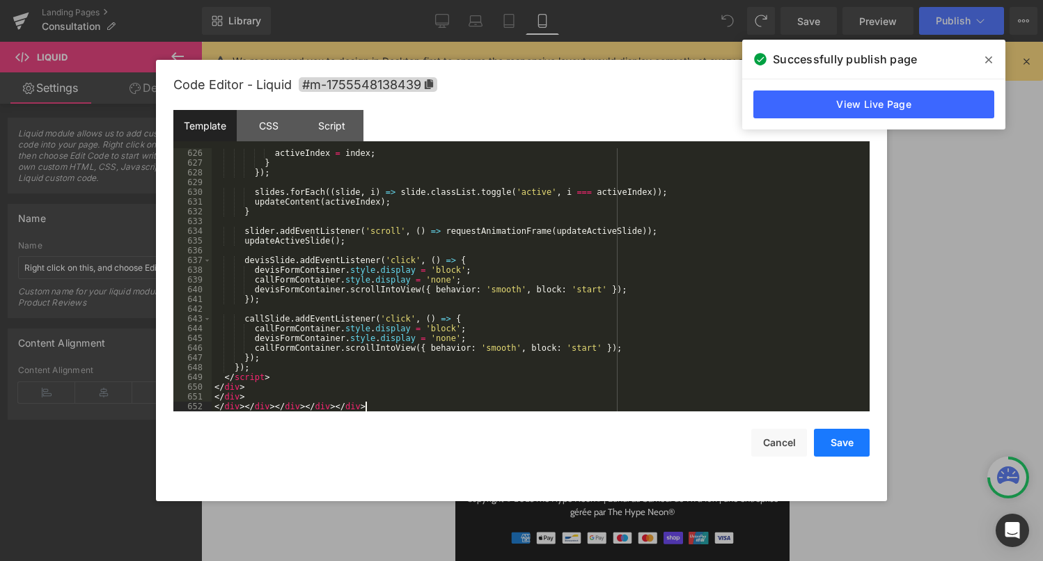
click at [850, 450] on button "Save" at bounding box center [842, 443] width 56 height 28
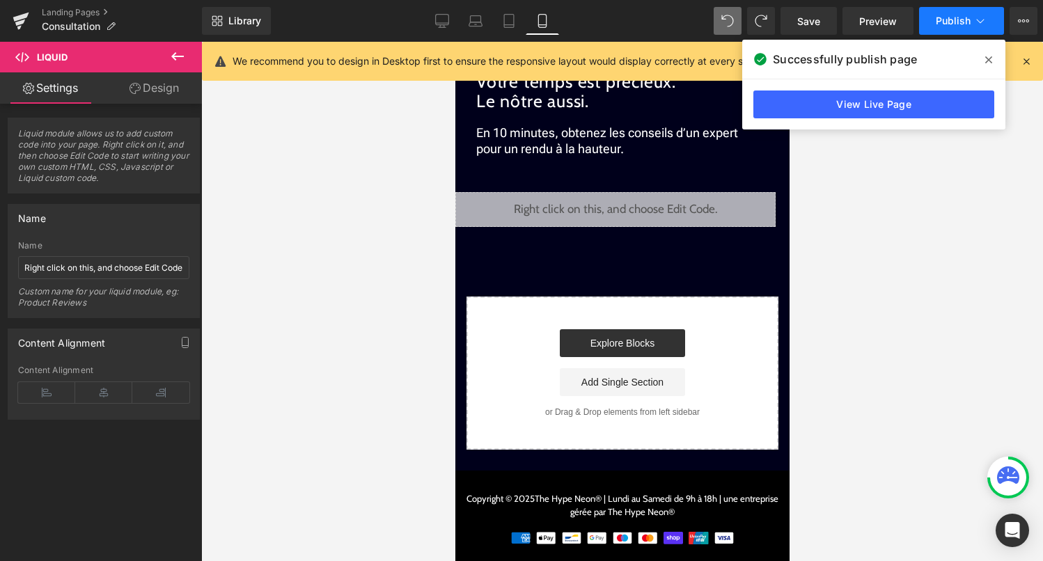
click at [967, 26] on span "Publish" at bounding box center [953, 20] width 35 height 11
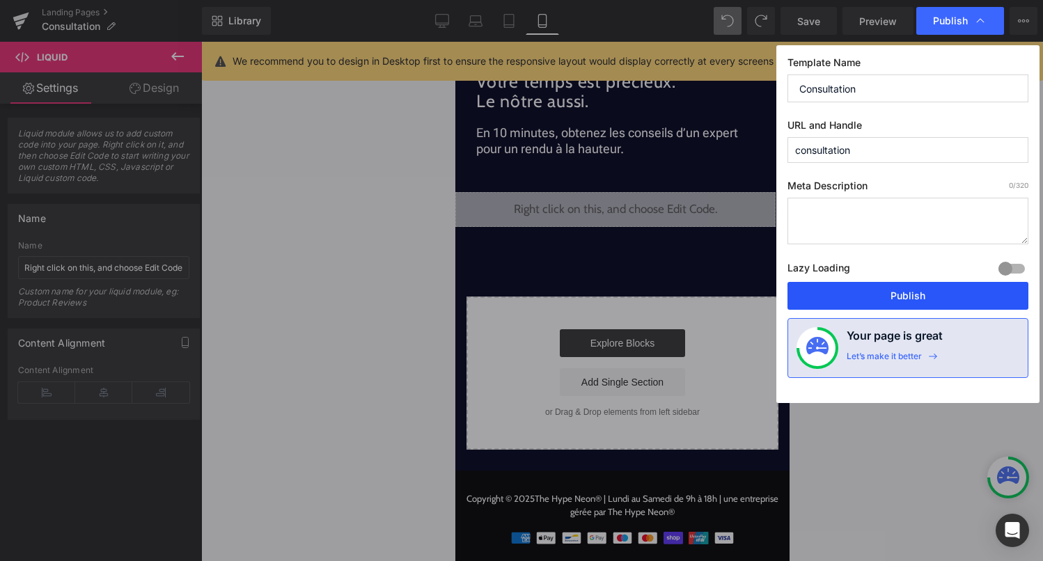
click at [924, 297] on button "Publish" at bounding box center [908, 296] width 241 height 28
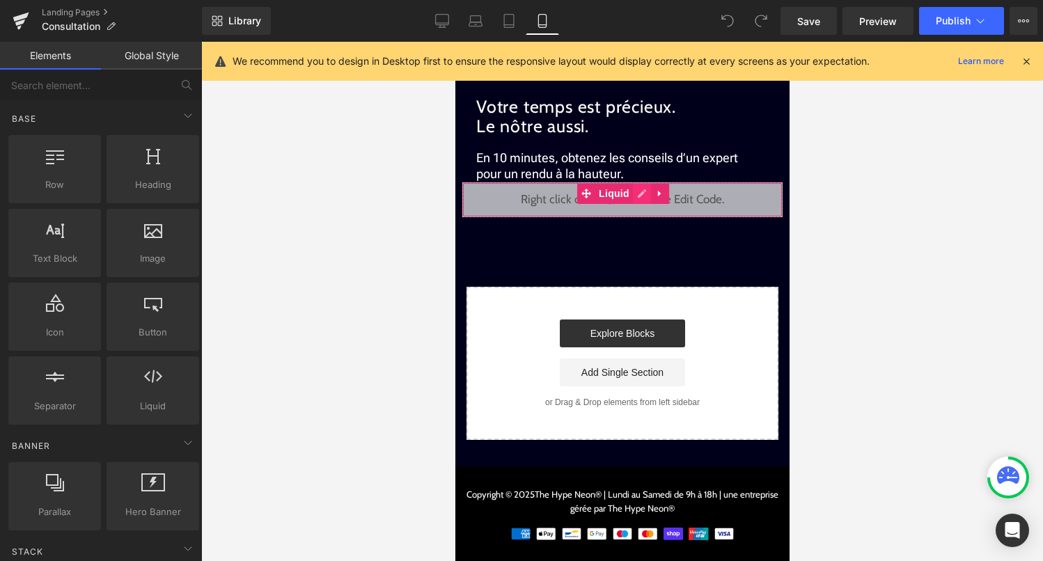
click at [645, 194] on div "Liquid" at bounding box center [622, 199] width 320 height 35
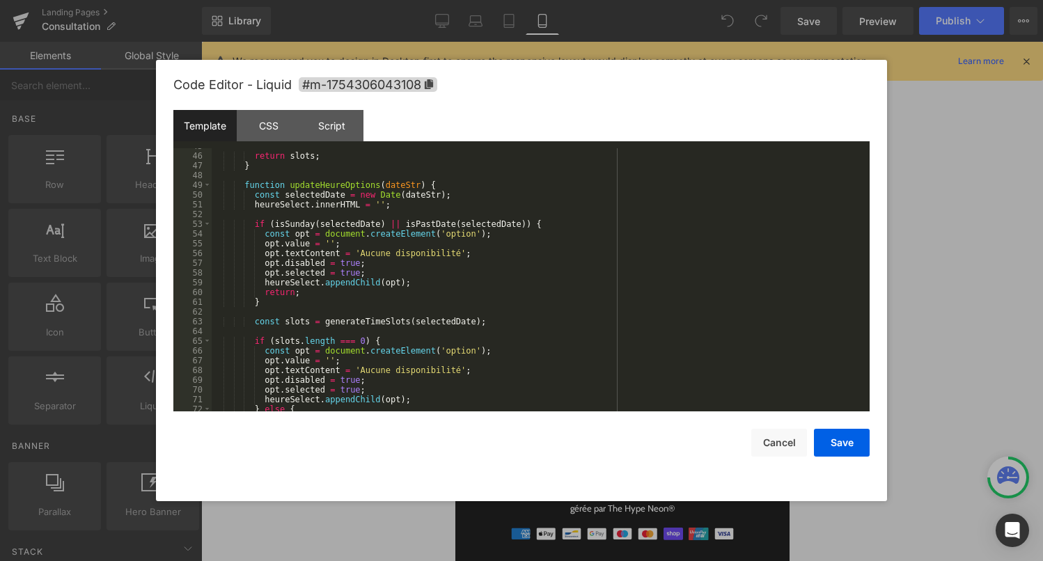
scroll to position [453, 0]
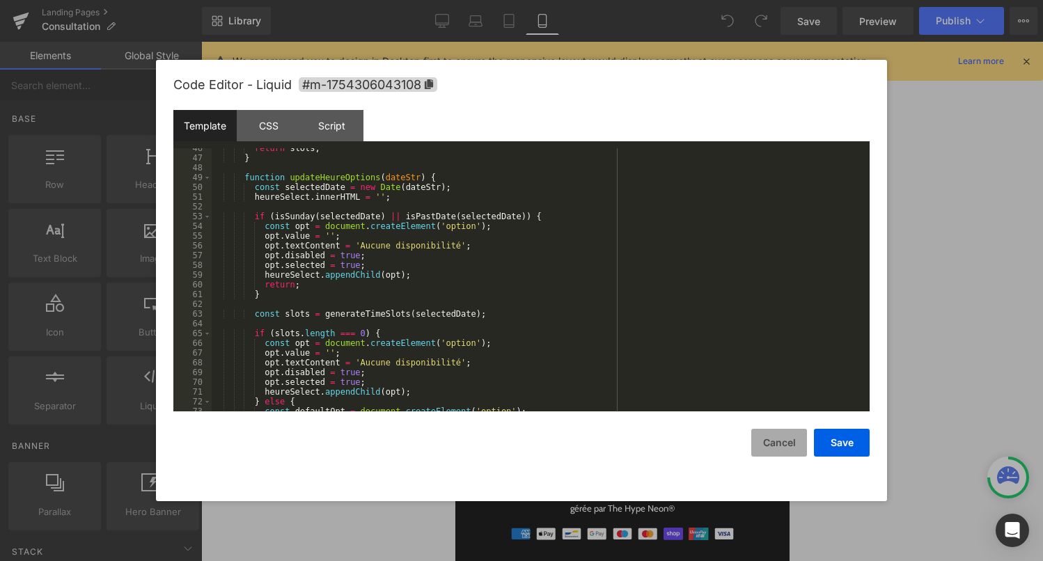
click at [785, 443] on button "Cancel" at bounding box center [779, 443] width 56 height 28
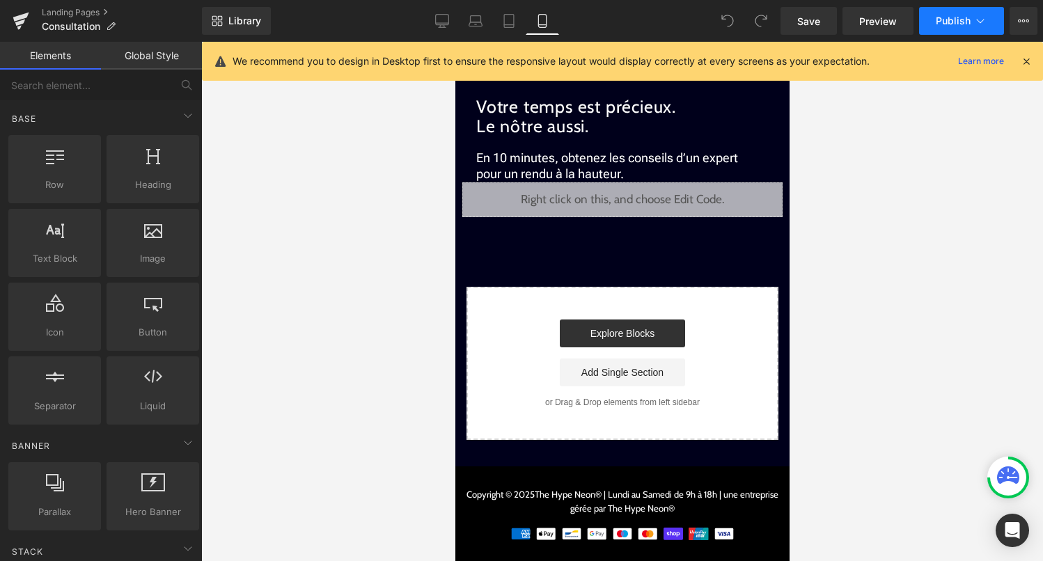
click at [961, 18] on span "Publish" at bounding box center [953, 20] width 35 height 11
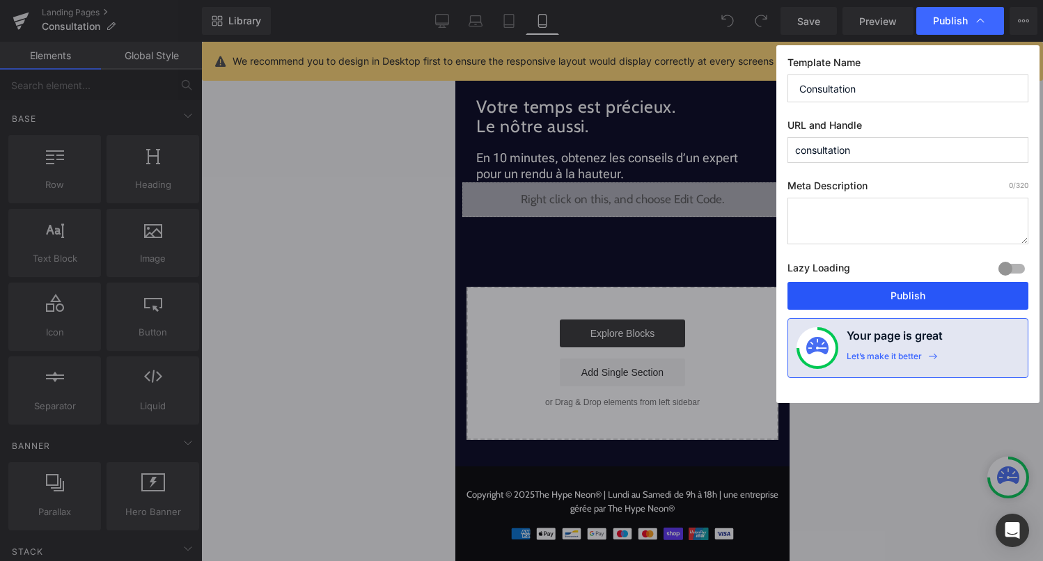
click at [903, 296] on button "Publish" at bounding box center [908, 296] width 241 height 28
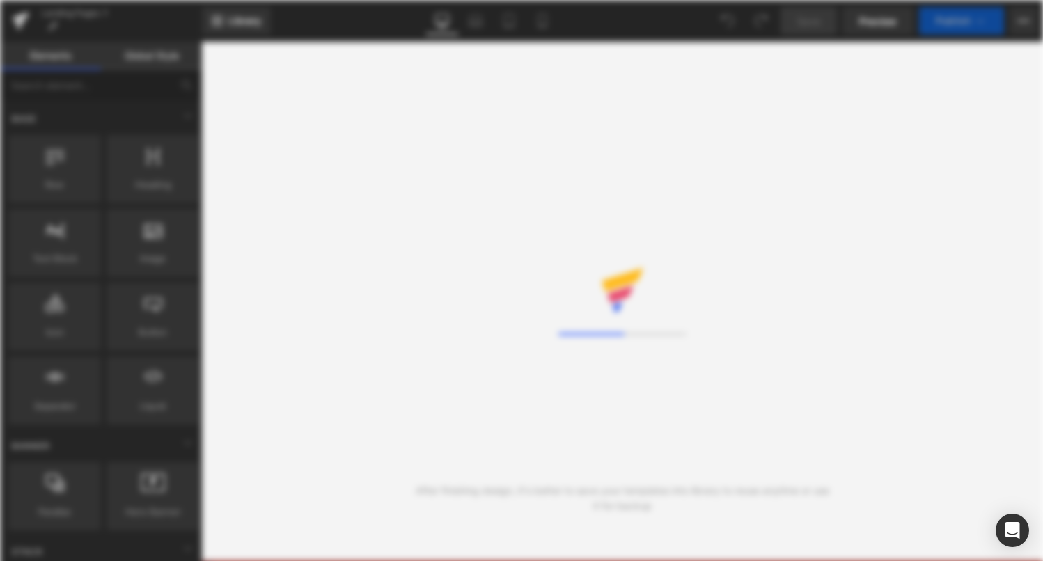
click at [545, 24] on div "Loading Core Editor" at bounding box center [521, 280] width 1043 height 561
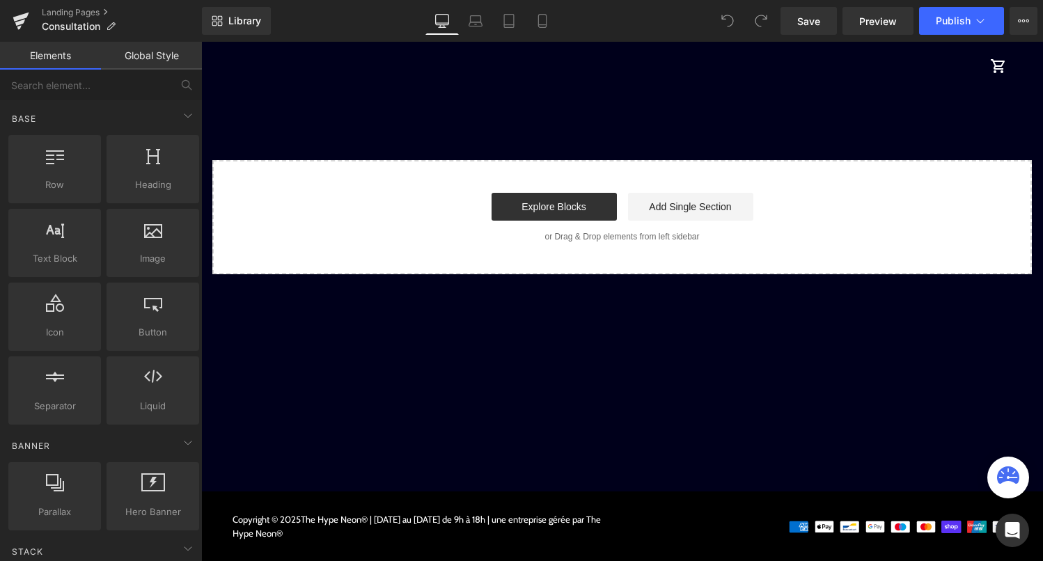
click at [545, 24] on icon at bounding box center [542, 21] width 14 height 14
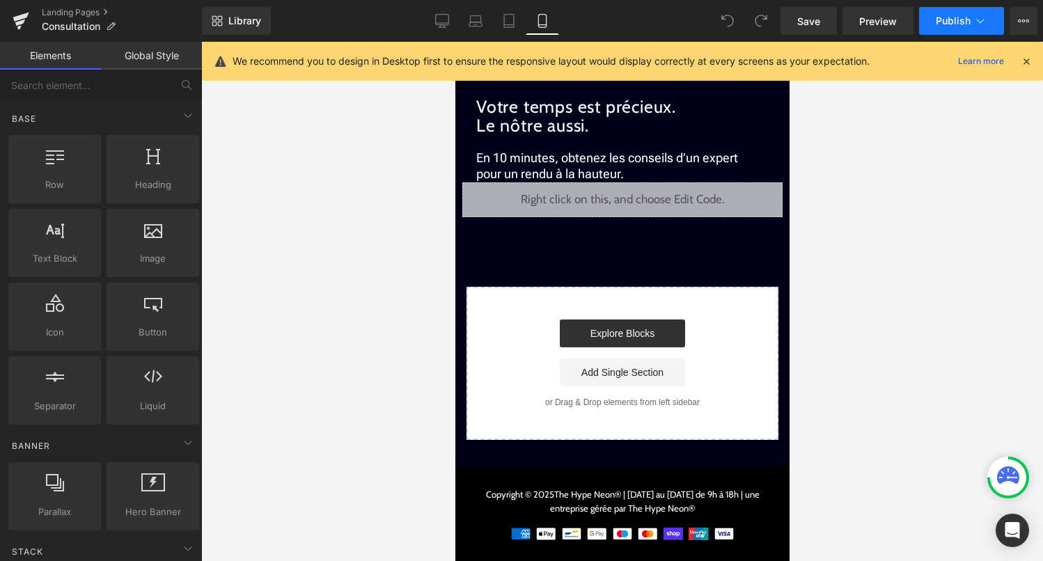
click at [951, 17] on span "Publish" at bounding box center [953, 20] width 35 height 11
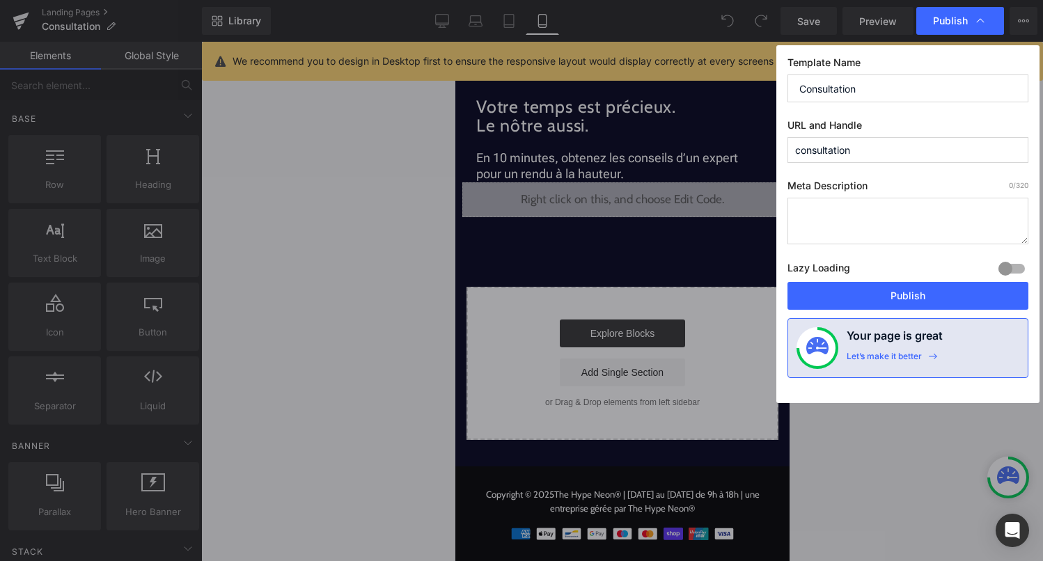
click at [916, 315] on div "Template Name Consultation URL and Handle consultation Meta Description 0 /320 …" at bounding box center [907, 224] width 263 height 358
click at [924, 294] on button "Publish" at bounding box center [908, 296] width 241 height 28
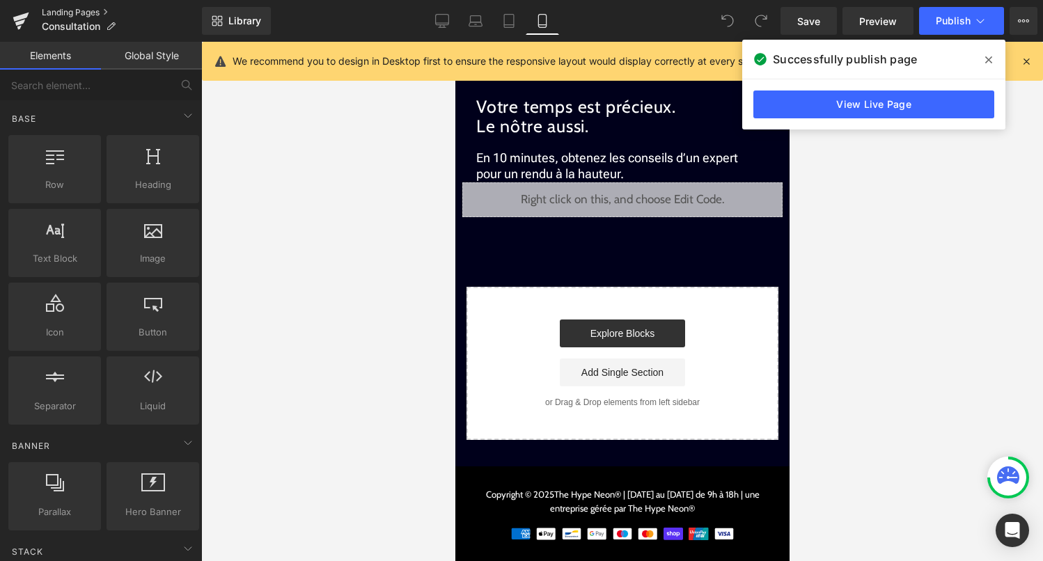
click at [95, 12] on link "Landing Pages" at bounding box center [122, 12] width 160 height 11
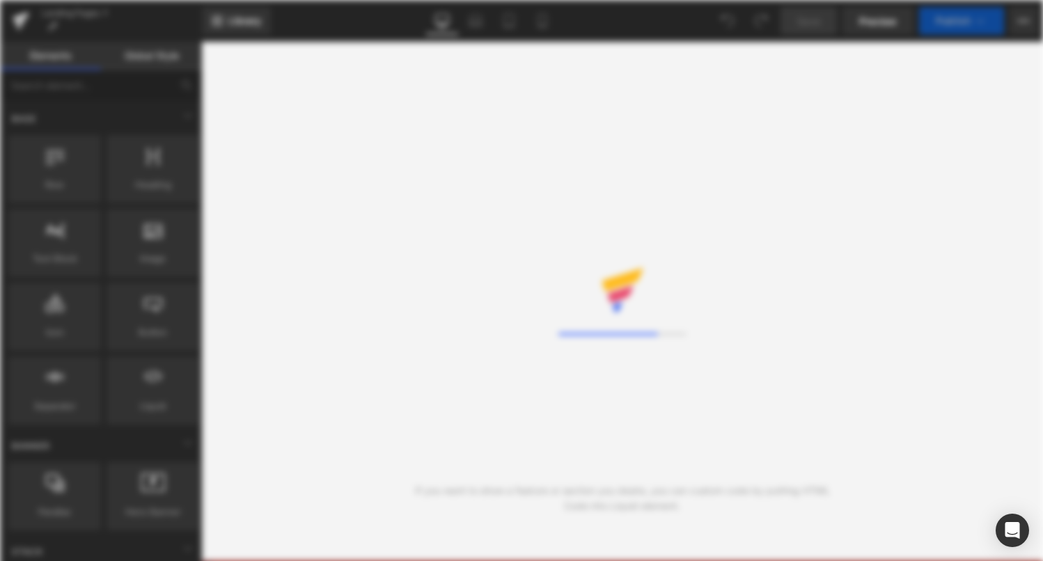
click at [552, 15] on div "Loading Core Editor" at bounding box center [521, 280] width 1043 height 561
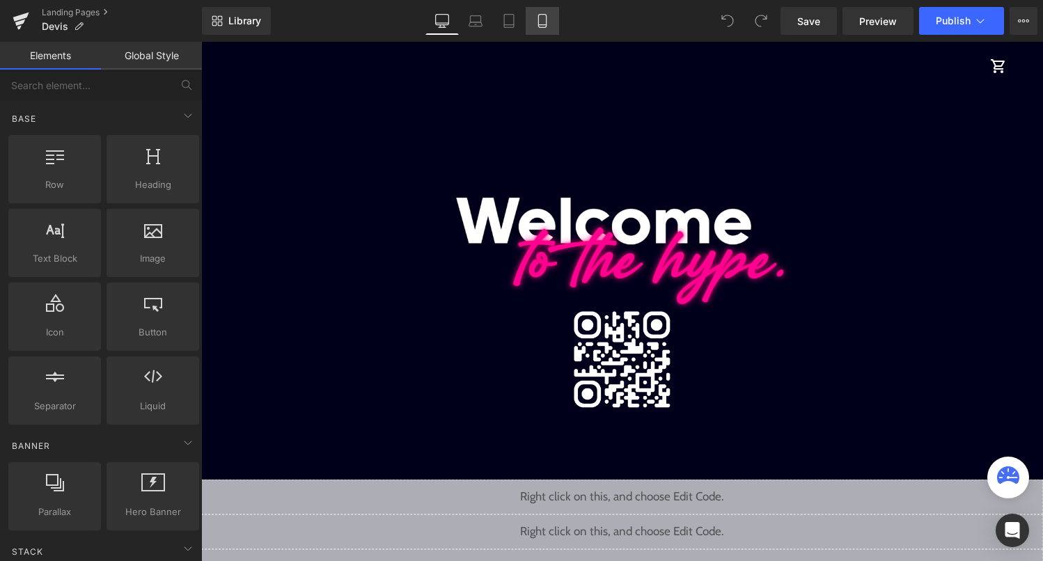
click at [546, 20] on icon at bounding box center [542, 21] width 14 height 14
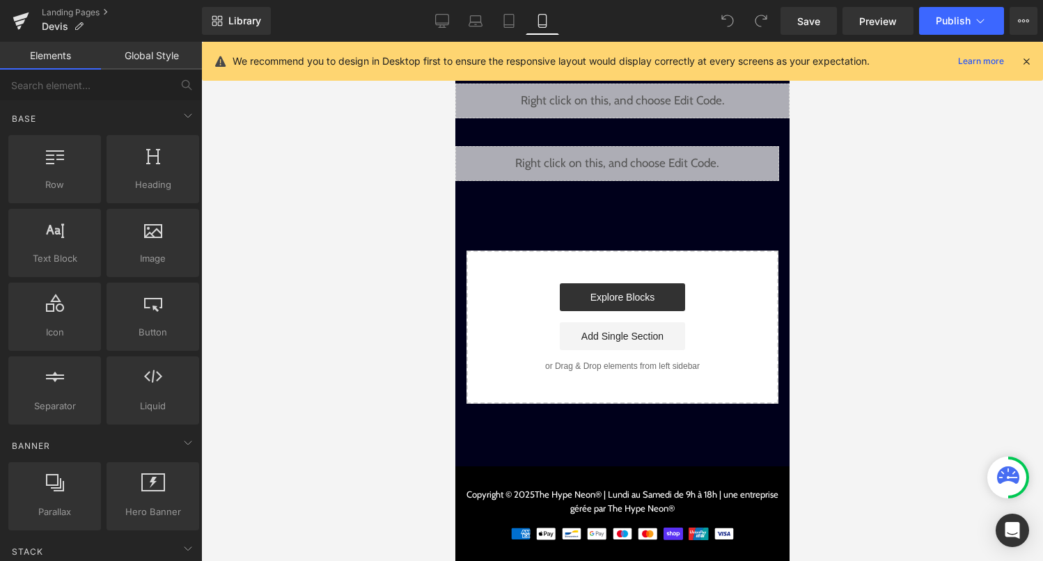
click at [638, 158] on div "Liquid" at bounding box center [617, 163] width 324 height 35
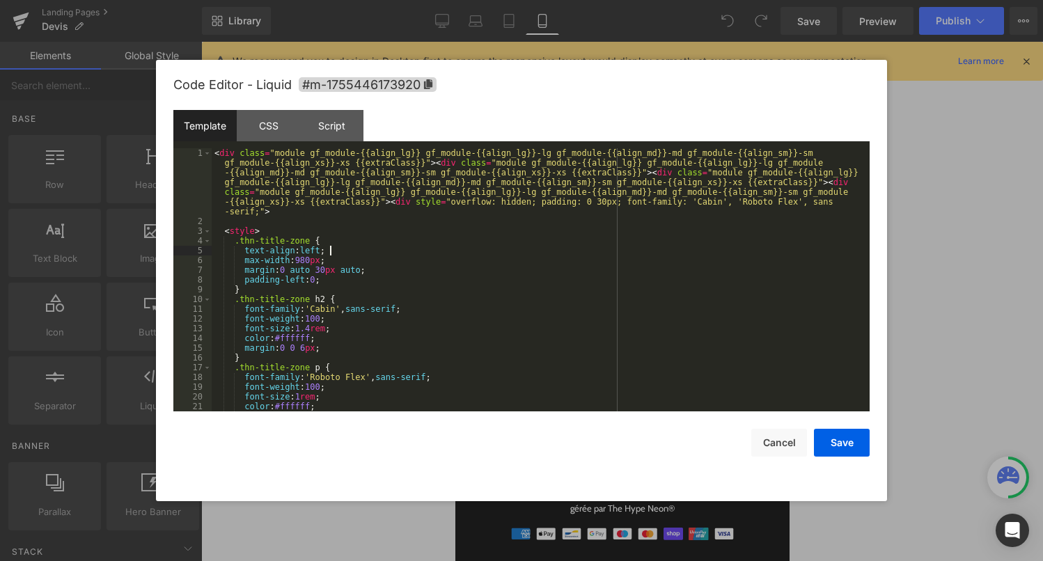
click at [579, 249] on div "< div class = "module gf_module-{{align_lg}} gf_module-{{align_lg}}-lg gf_modul…" at bounding box center [538, 318] width 652 height 341
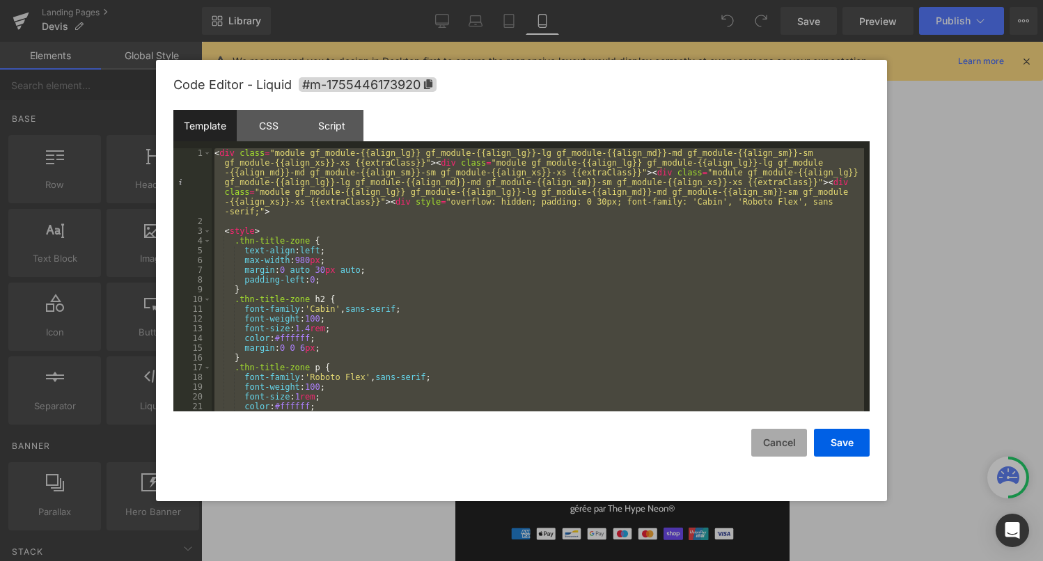
click at [769, 444] on button "Cancel" at bounding box center [779, 443] width 56 height 28
